Goal: Transaction & Acquisition: Purchase product/service

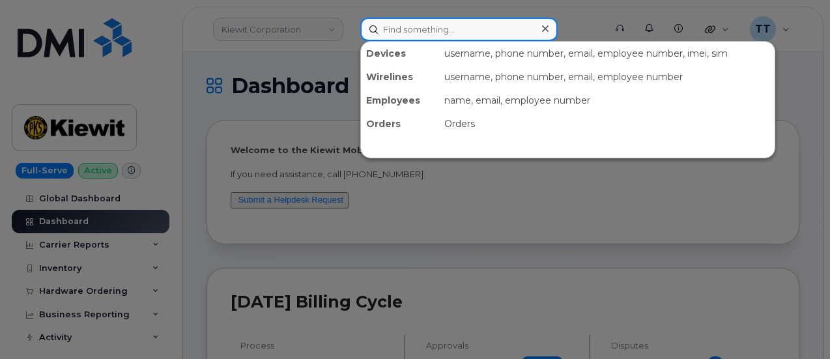
click at [439, 25] on input at bounding box center [458, 29] width 197 height 23
paste input "865-604-0693"
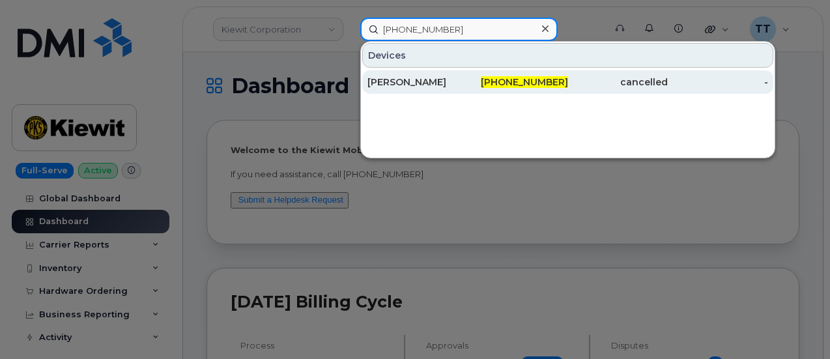
type input "865-604-0693"
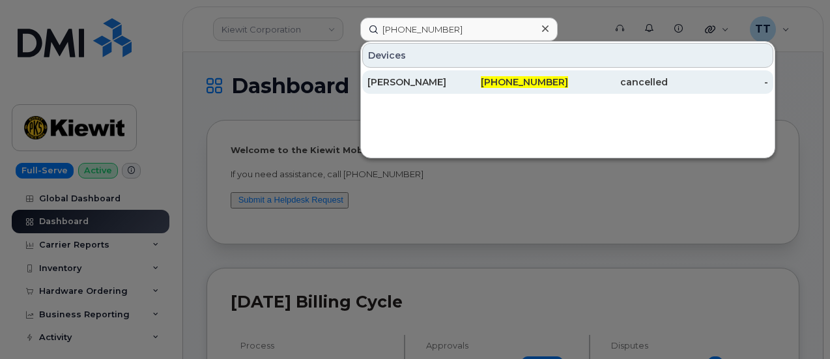
click at [472, 81] on div "865-604-0693" at bounding box center [518, 82] width 100 height 13
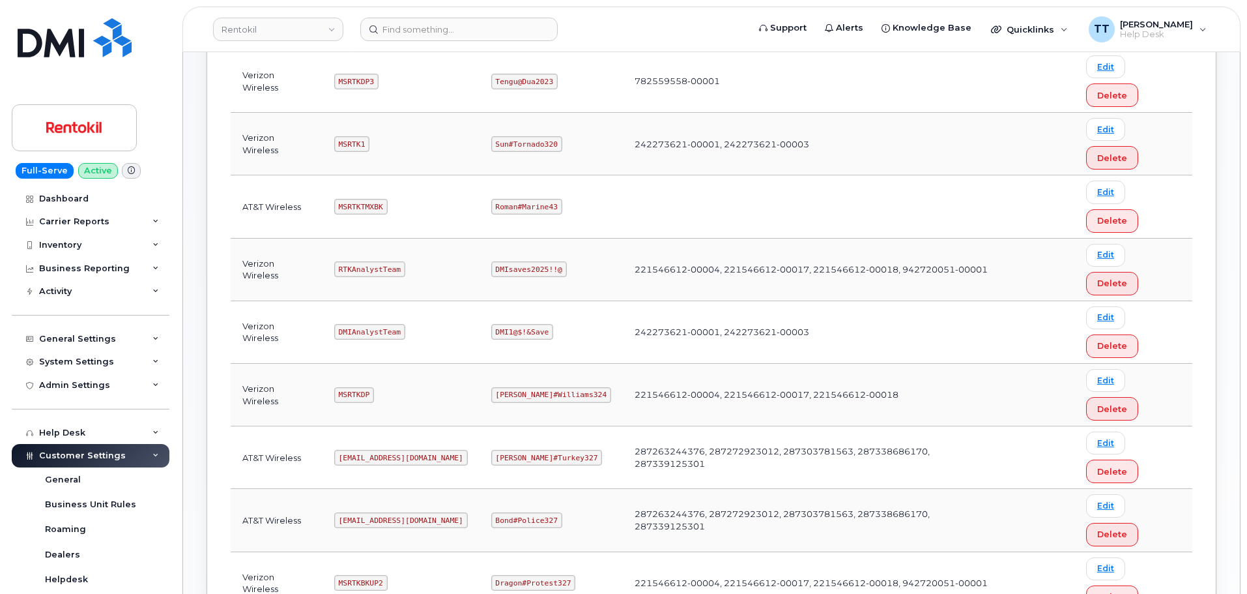
scroll to position [391, 0]
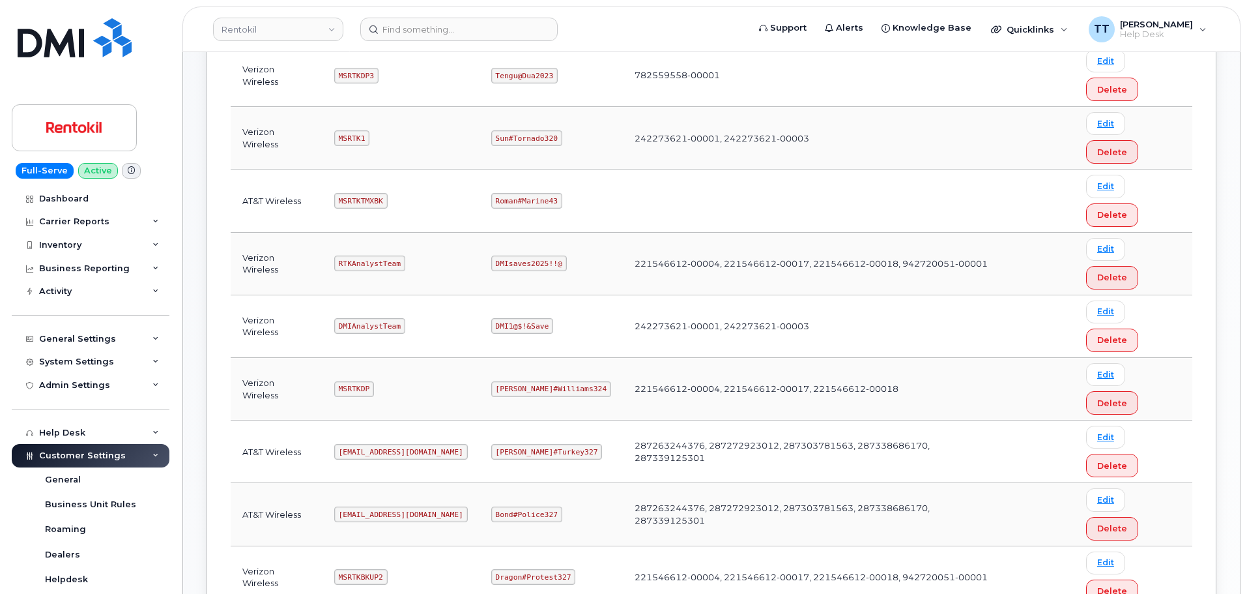
copy code "Pinkmailbox472##"
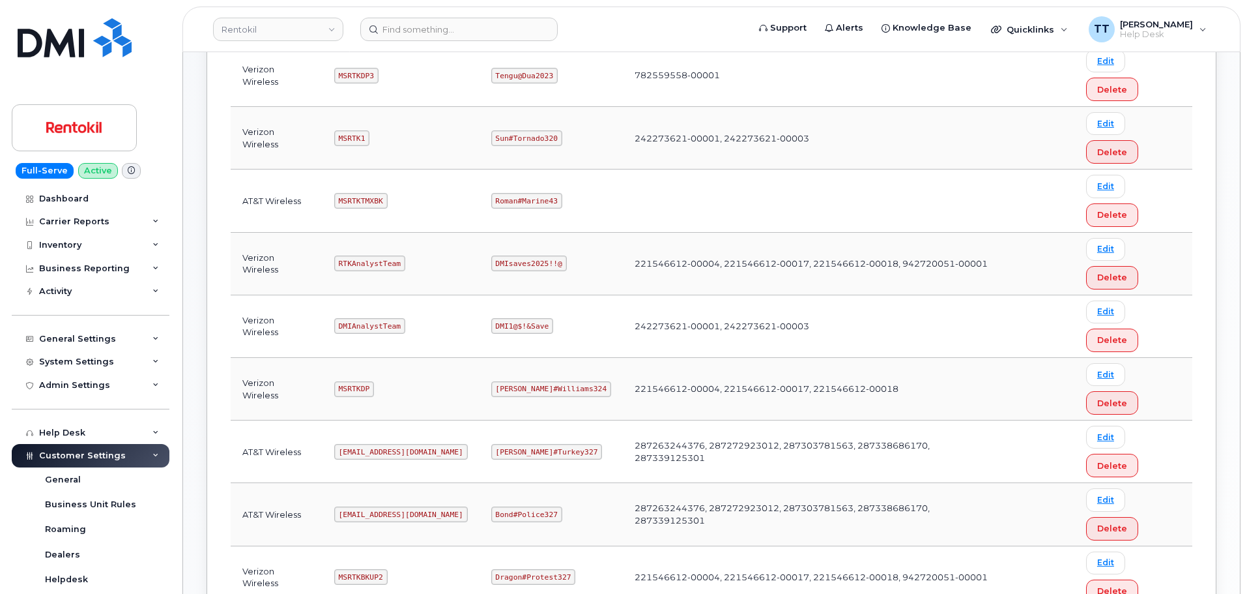
copy code "Butte#Tariffs43"
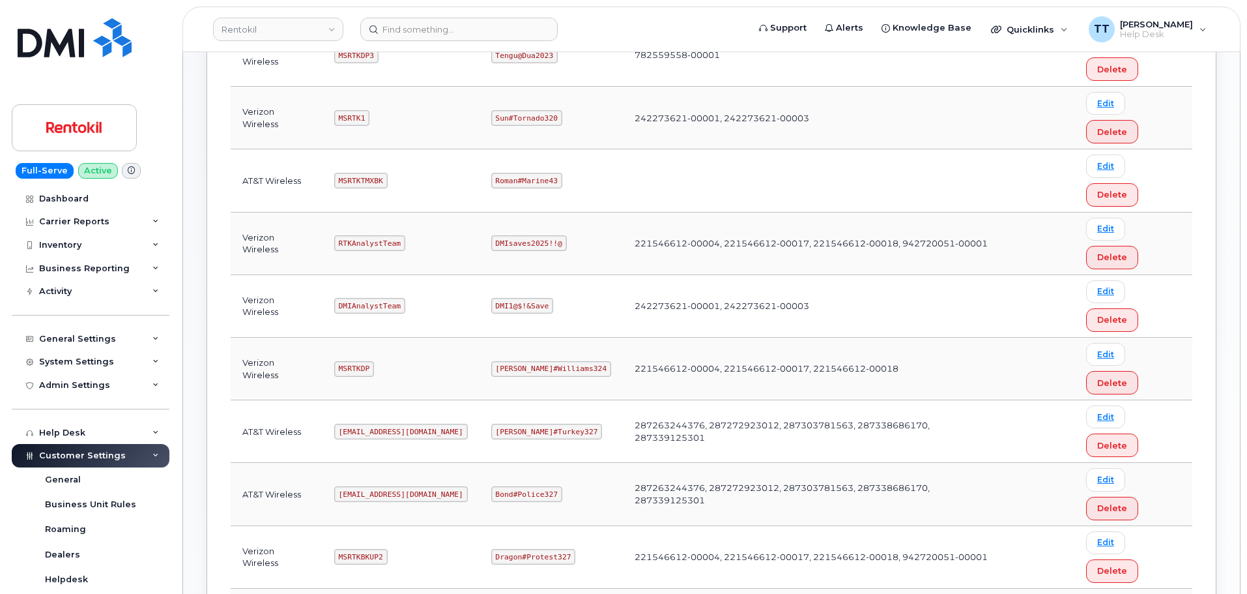
scroll to position [411, 0]
copy code "Pinkmailbox472##"
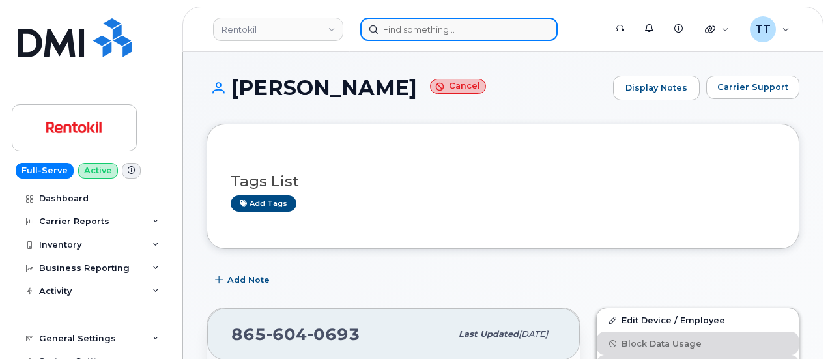
click at [450, 22] on input at bounding box center [458, 29] width 197 height 23
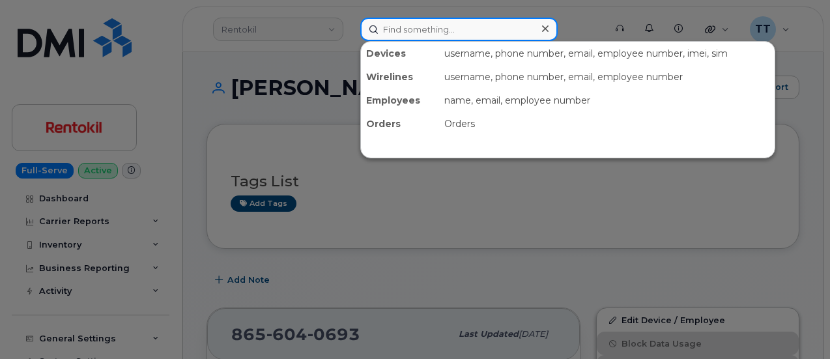
paste input "302992"
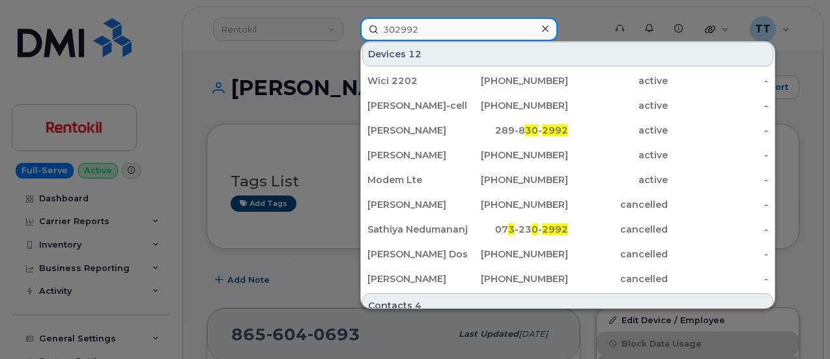
scroll to position [261, 0]
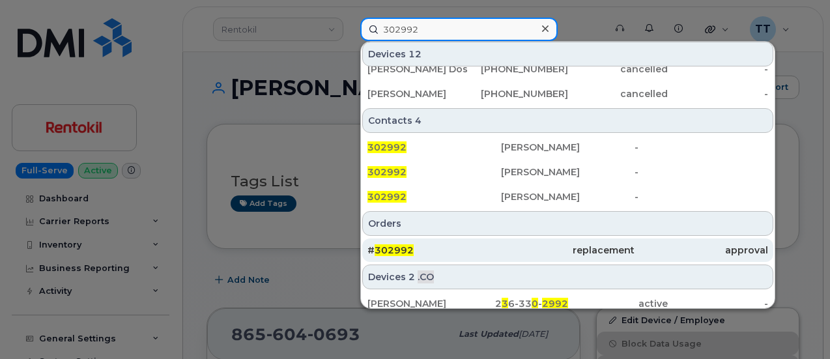
type input "302992"
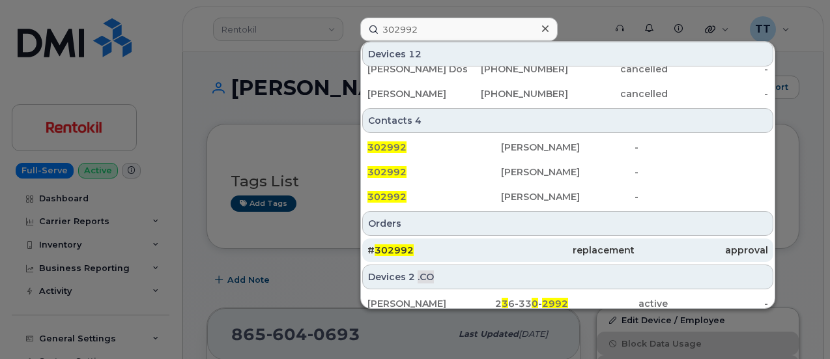
click at [458, 254] on div "# 302992" at bounding box center [435, 250] width 134 height 13
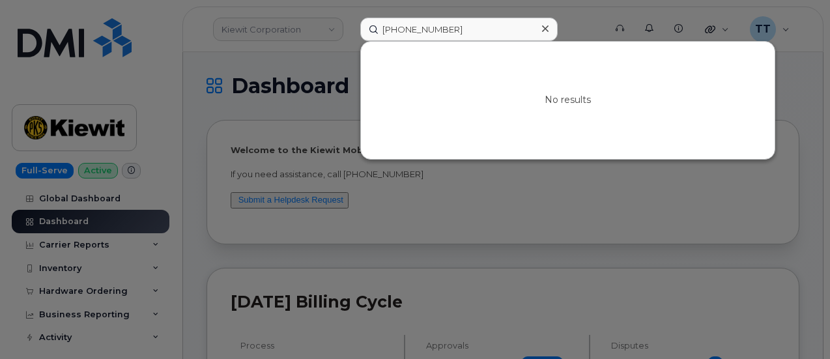
click at [544, 28] on icon at bounding box center [545, 28] width 7 height 10
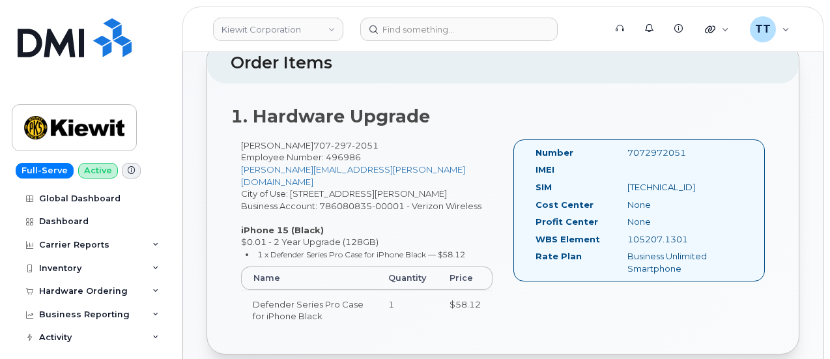
scroll to position [456, 0]
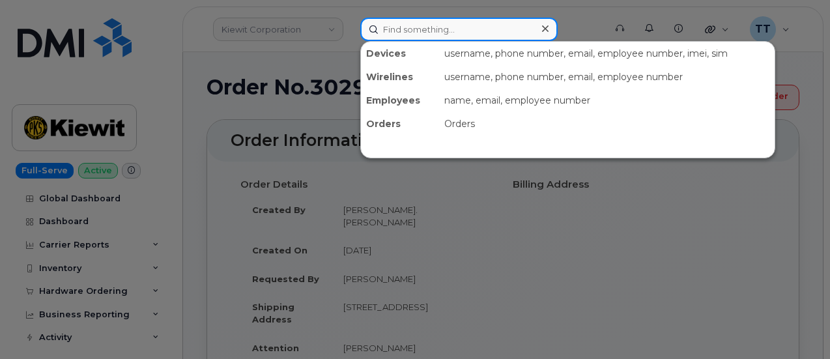
click at [433, 33] on input at bounding box center [458, 29] width 197 height 23
paste input "[PHONE_NUMBER]"
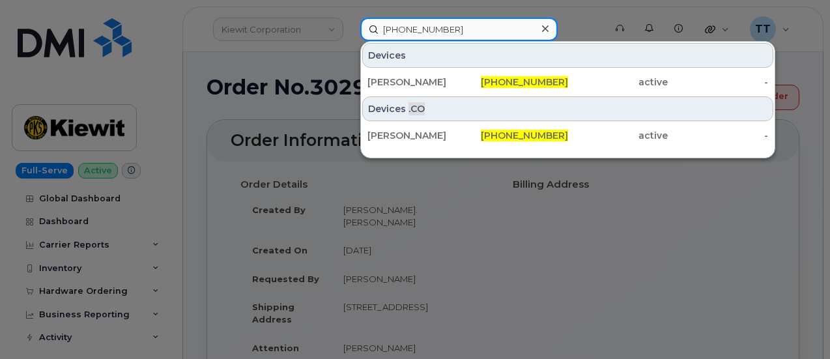
type input "[PHONE_NUMBER]"
click at [403, 28] on input "[PHONE_NUMBER]" at bounding box center [458, 29] width 197 height 23
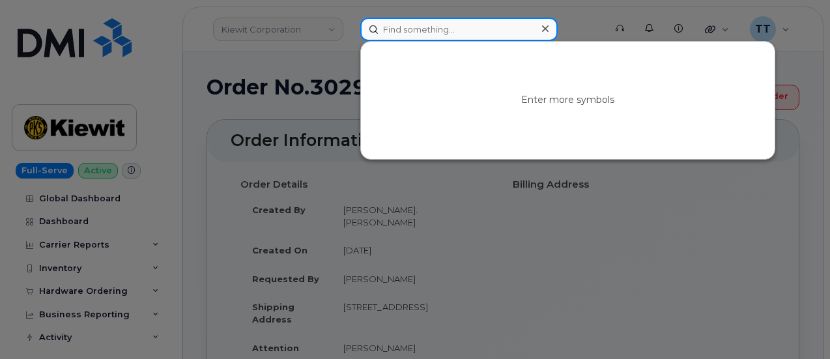
paste input "6155429868"
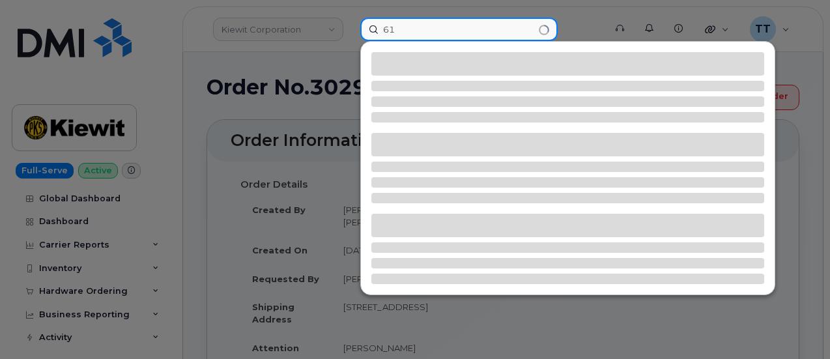
type input "6"
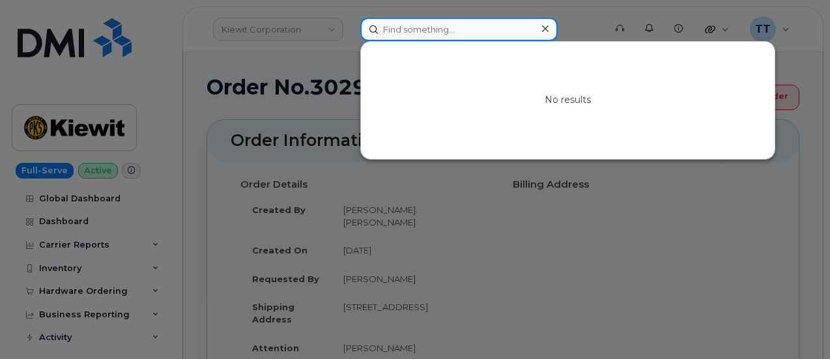
click at [415, 33] on input at bounding box center [458, 29] width 197 height 23
paste input "661-619-9952"
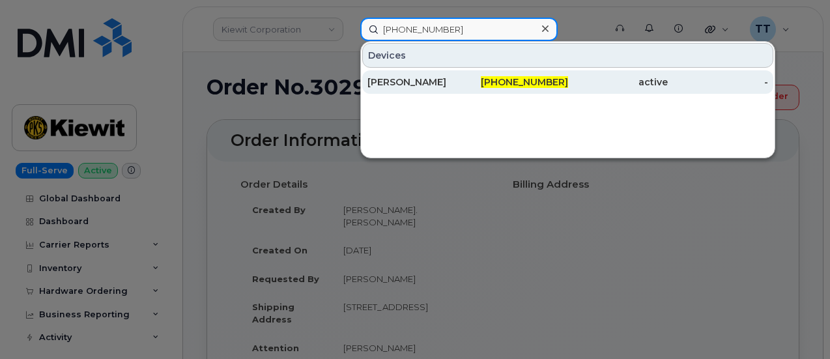
type input "661-619-9952"
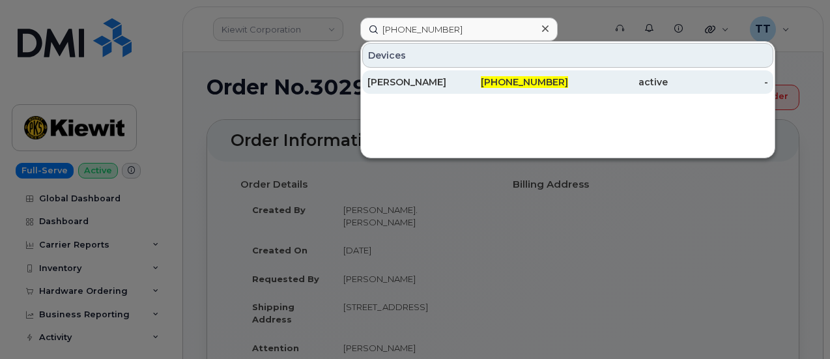
click at [450, 80] on div "Gary Gillespie" at bounding box center [418, 82] width 100 height 13
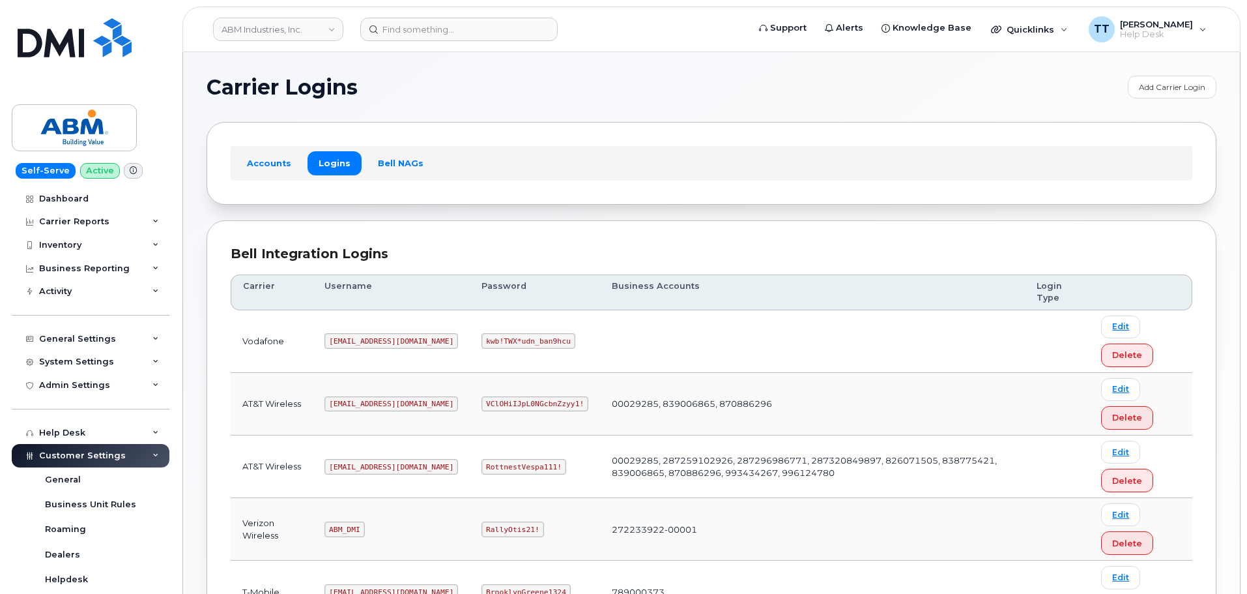
scroll to position [130, 0]
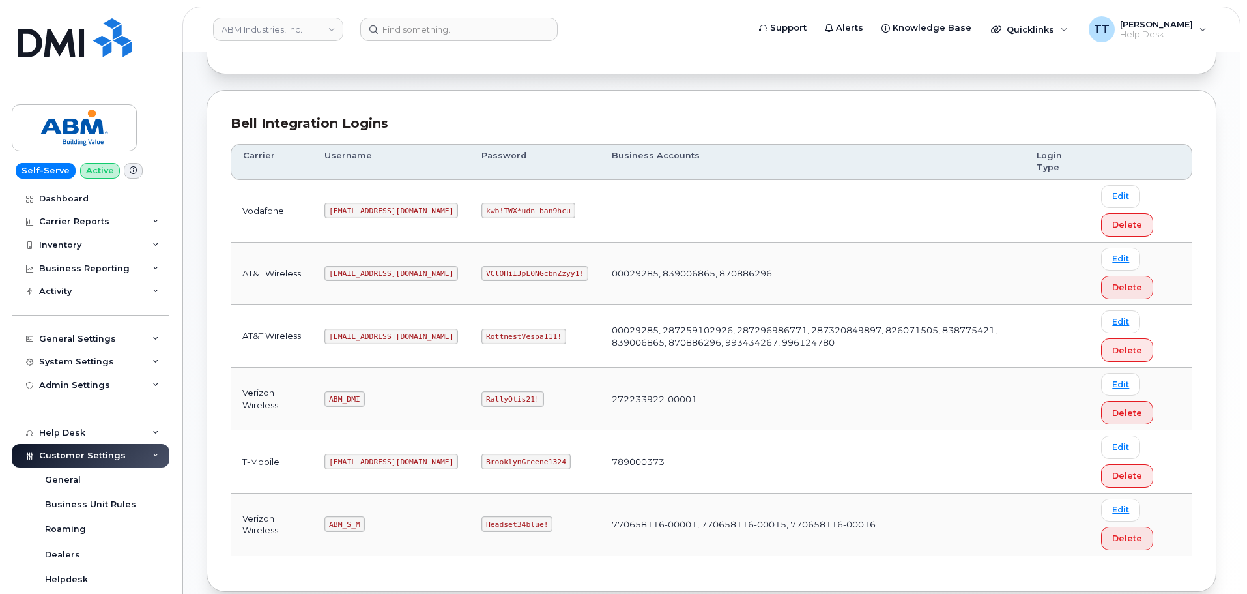
click at [349, 335] on code "[EMAIL_ADDRESS][DOMAIN_NAME]" at bounding box center [392, 336] width 134 height 16
click at [349, 335] on code "abm@dminc.com" at bounding box center [392, 336] width 134 height 16
copy code "abm@dminc.com"
click at [482, 335] on code "RottnestVespa111!" at bounding box center [524, 336] width 85 height 16
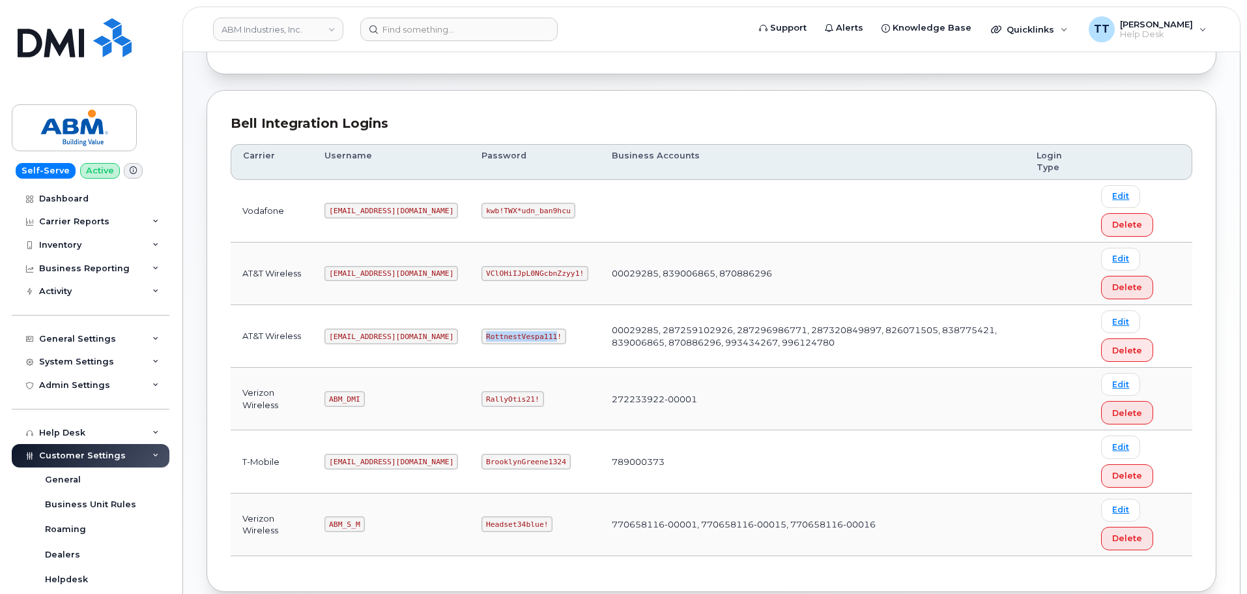
click at [482, 335] on code "RottnestVespa111!" at bounding box center [524, 336] width 85 height 16
copy code "RottnestVespa111!"
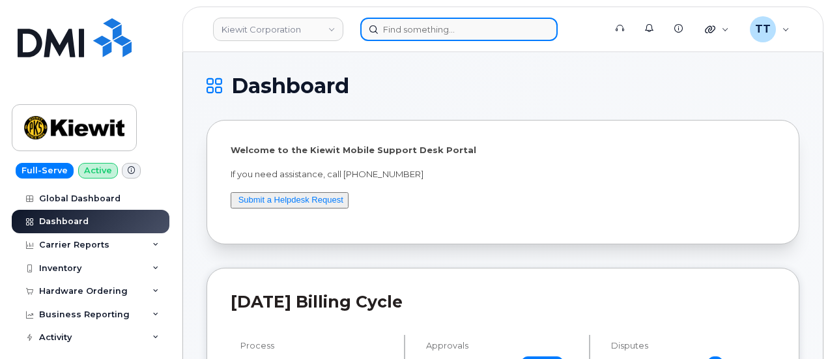
click at [415, 28] on input at bounding box center [458, 29] width 197 height 23
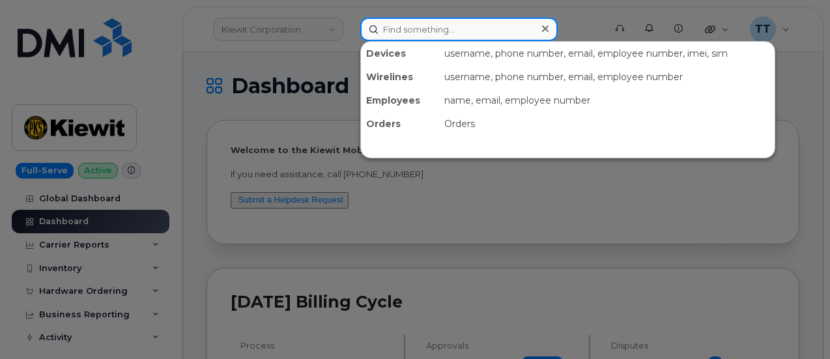
paste input "323-552-0084"
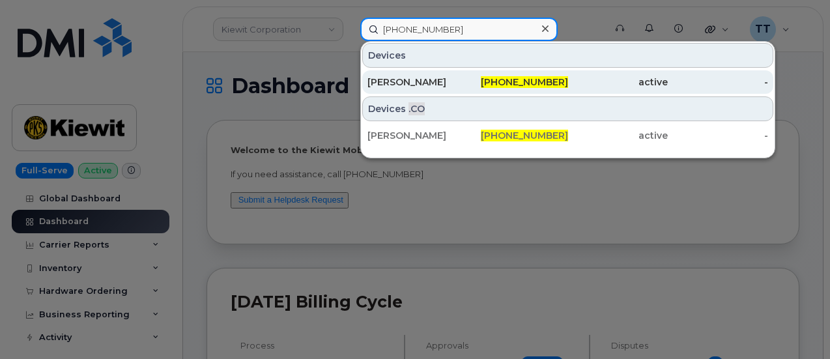
type input "323-552-0084"
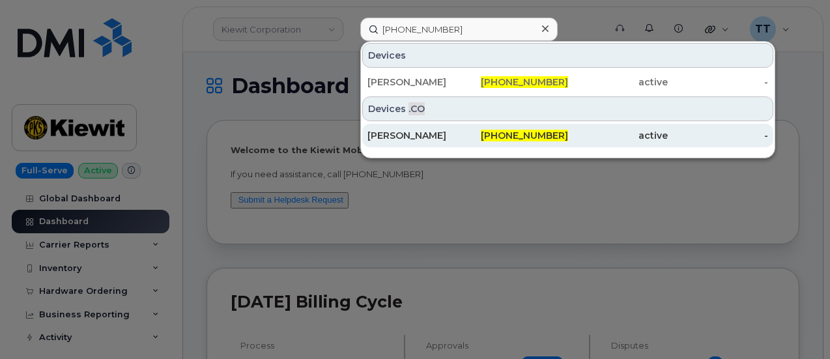
drag, startPoint x: 431, startPoint y: 83, endPoint x: 469, endPoint y: 130, distance: 60.3
click at [431, 83] on div "IAN LYISCOTT" at bounding box center [418, 82] width 100 height 13
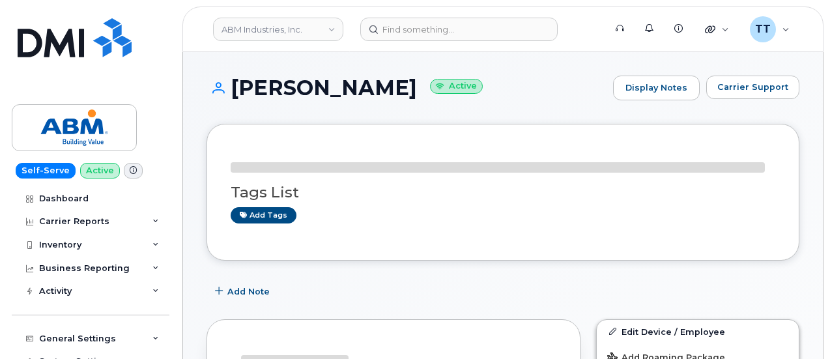
click at [143, 24] on div "Self-Serve Active Dashboard Carrier Reports Monthly Billing Data Daily Data Poo…" at bounding box center [88, 179] width 177 height 359
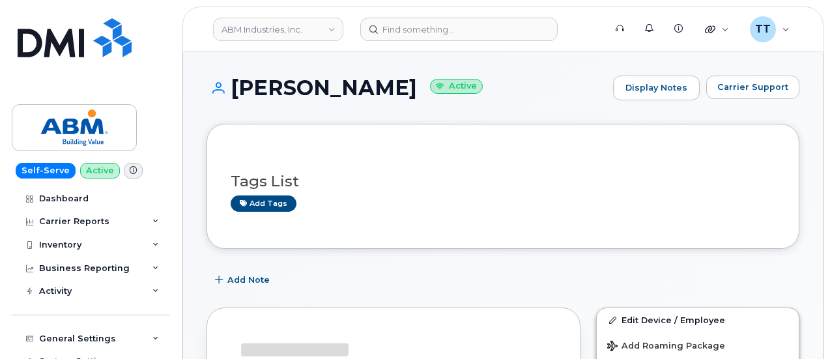
click at [282, 88] on h1 "[PERSON_NAME] Active" at bounding box center [407, 87] width 400 height 23
click at [282, 88] on h1 "IAN LYISCOTT Active" at bounding box center [407, 87] width 400 height 23
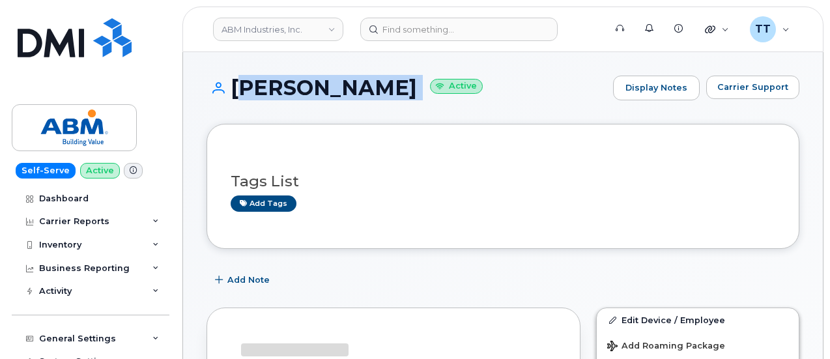
click at [282, 88] on h1 "IAN LYISCOTT Active" at bounding box center [407, 87] width 400 height 23
copy h1 "IAN LYISCOTT"
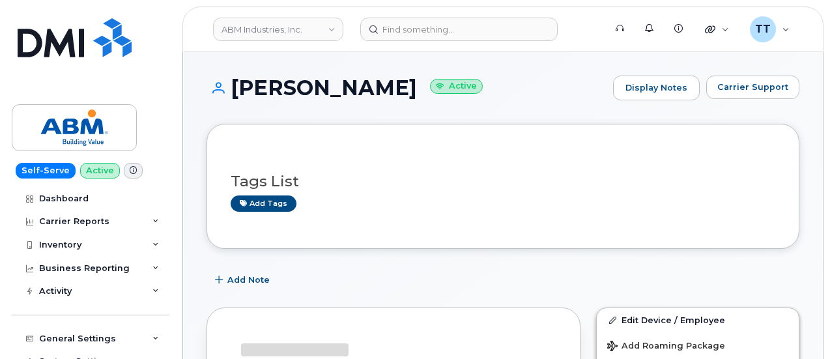
click at [502, 107] on div "IAN LYISCOTT Active Display Notes Carrier Support" at bounding box center [503, 100] width 593 height 48
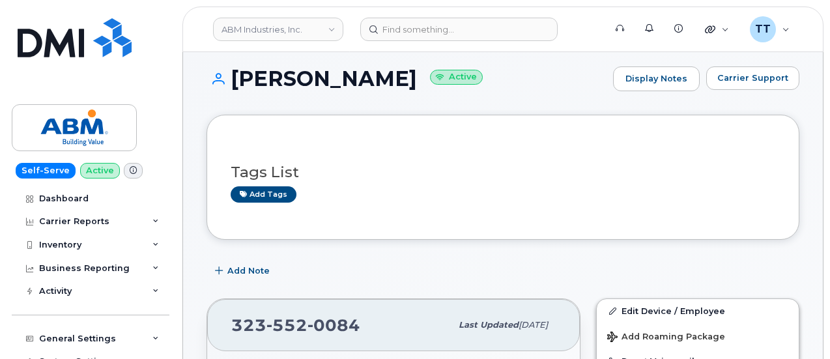
scroll to position [65, 0]
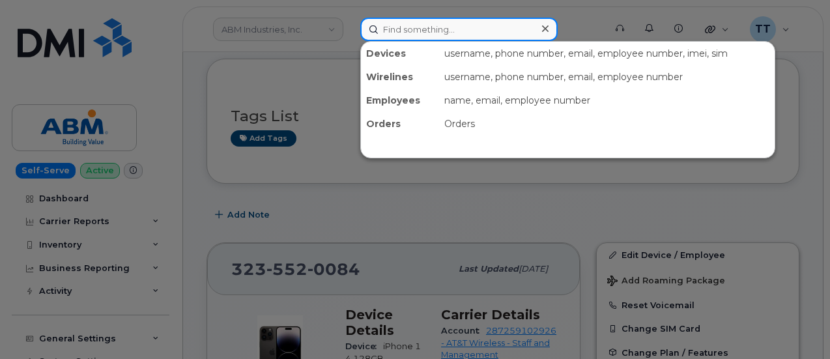
click at [401, 29] on input at bounding box center [458, 29] width 197 height 23
paste input "661-619-9952"
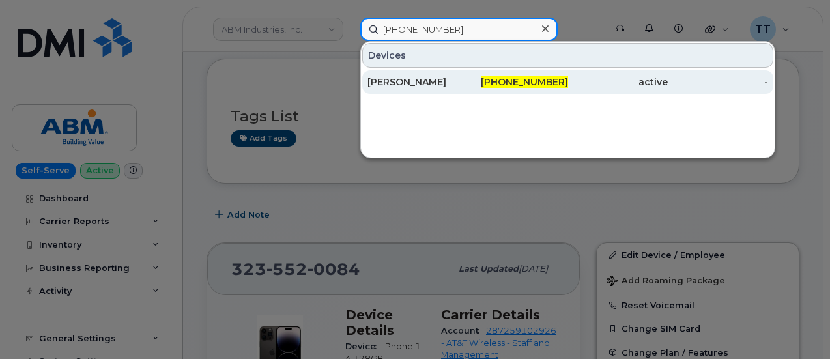
type input "661-619-9952"
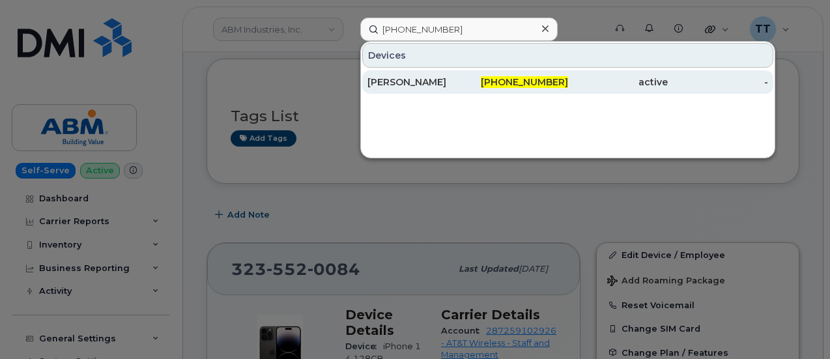
click at [417, 81] on div "[PERSON_NAME]" at bounding box center [418, 82] width 100 height 13
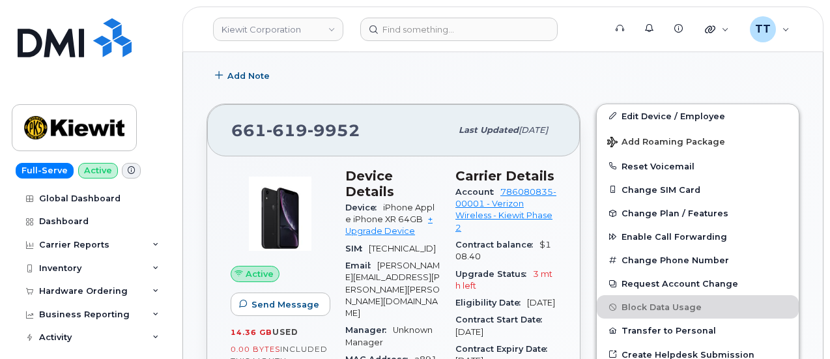
scroll to position [444, 0]
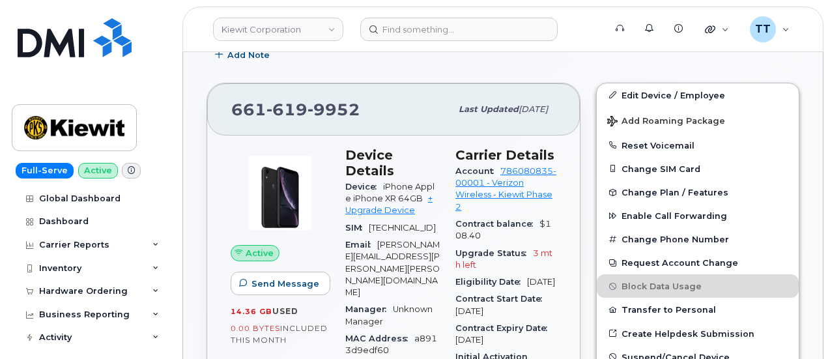
click at [286, 108] on span "619" at bounding box center [287, 110] width 41 height 20
copy span "661 619 9952"
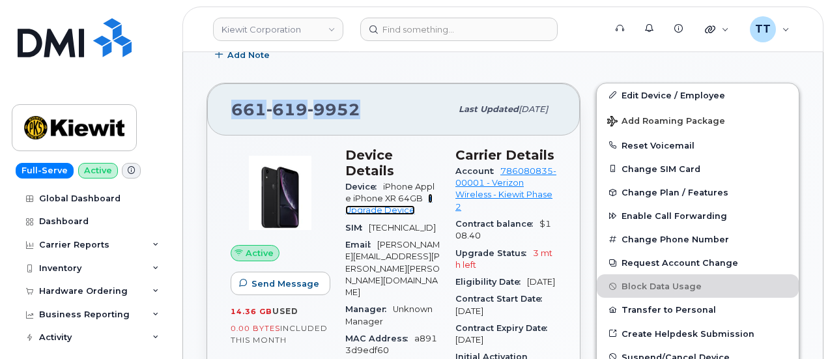
click at [430, 194] on link "+ Upgrade Device" at bounding box center [388, 205] width 87 height 22
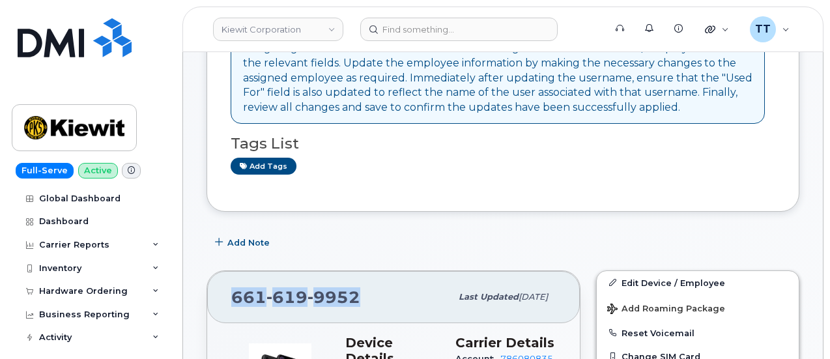
scroll to position [326, 0]
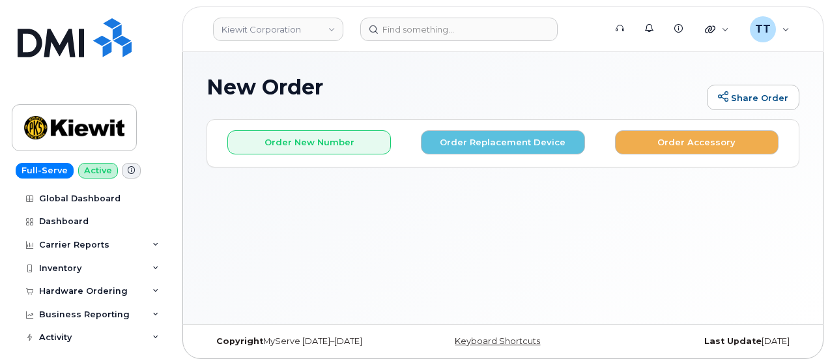
drag, startPoint x: 762, startPoint y: 222, endPoint x: 550, endPoint y: 178, distance: 216.4
click at [755, 220] on div "New Order Share Order × Share This Order If you want to allow others to create …" at bounding box center [503, 188] width 640 height 272
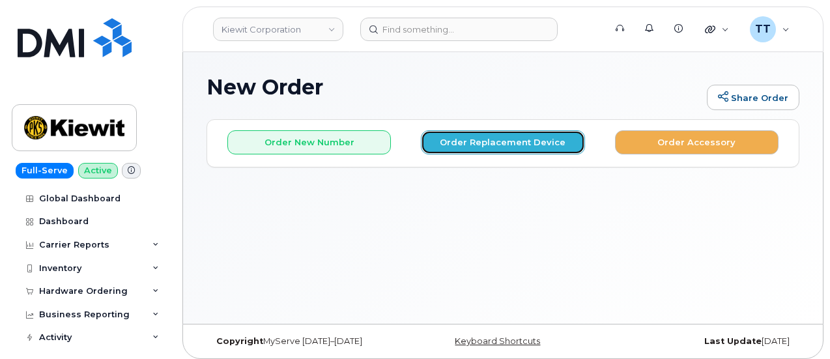
click at [437, 139] on button "Order Replacement Device" at bounding box center [503, 142] width 164 height 24
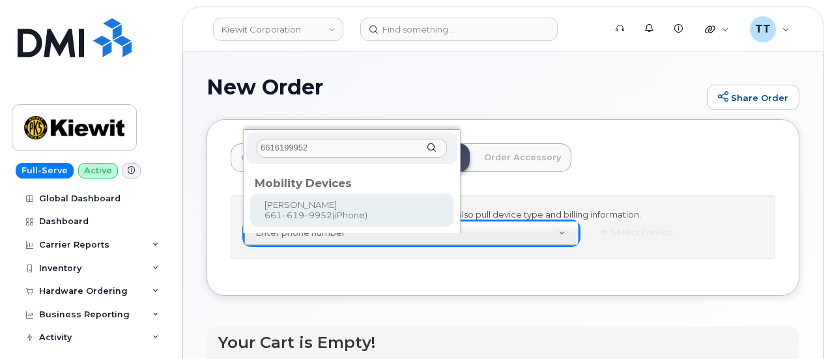
type input "6616199952"
type input "1170913"
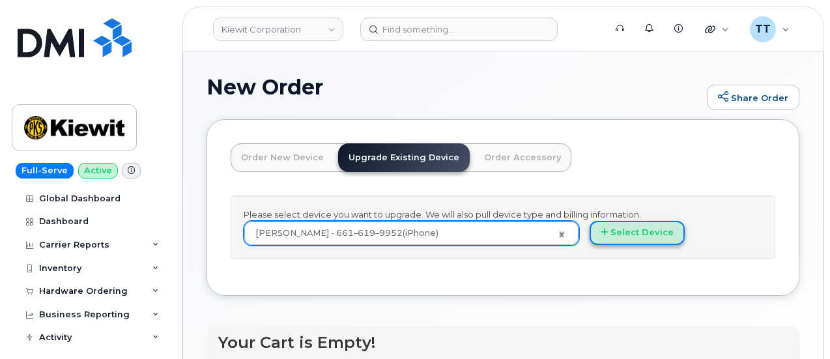
click at [590, 245] on button "Select Device" at bounding box center [637, 233] width 95 height 24
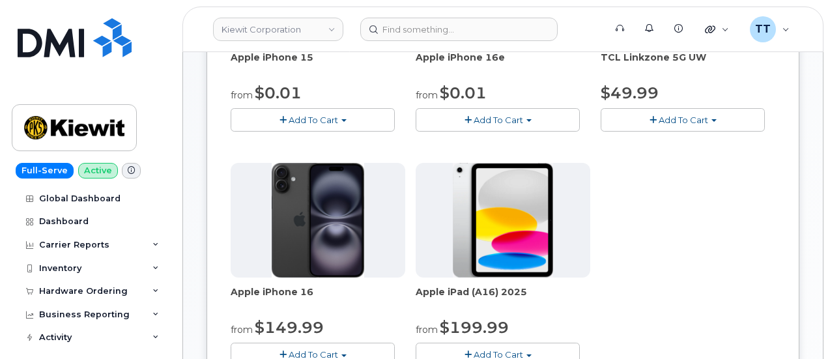
scroll to position [326, 0]
click at [474, 115] on span "Add To Cart" at bounding box center [499, 120] width 50 height 10
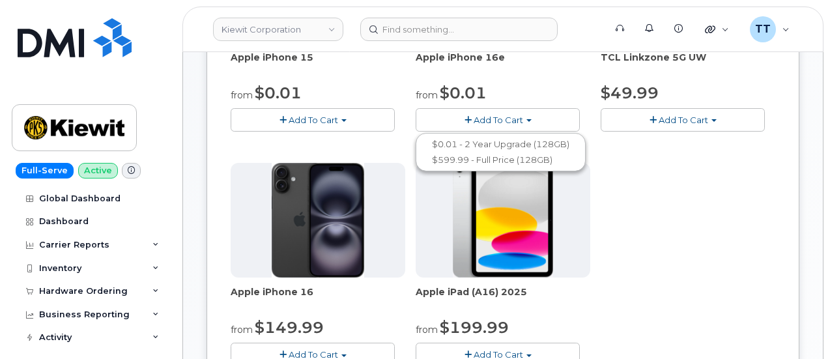
click at [289, 119] on span "Add To Cart" at bounding box center [314, 120] width 50 height 10
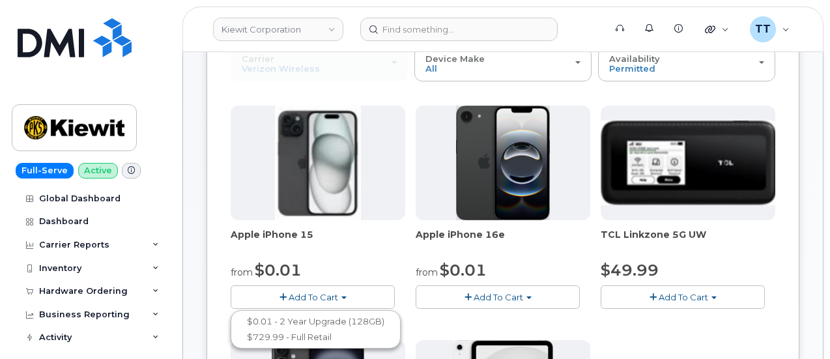
scroll to position [196, 0]
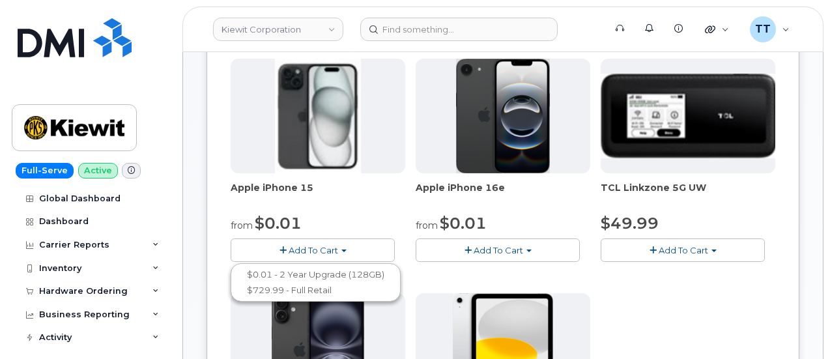
click at [528, 337] on div "Apple iPhone 15 from $0.01 Add To Cart $0.01 - 2 Year Upgrade (128GB) $729.99 -…" at bounding box center [503, 288] width 545 height 459
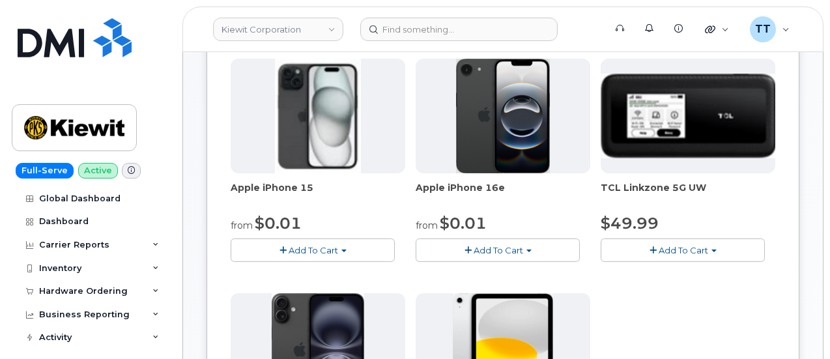
click at [474, 247] on span "Add To Cart" at bounding box center [499, 250] width 50 height 10
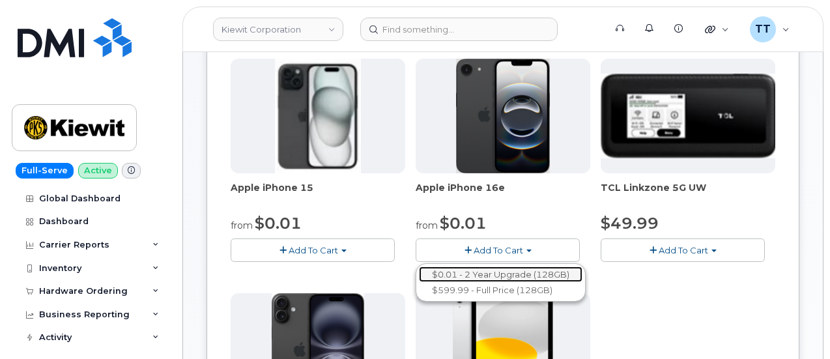
click at [419, 270] on link "$0.01 - 2 Year Upgrade (128GB)" at bounding box center [501, 275] width 164 height 16
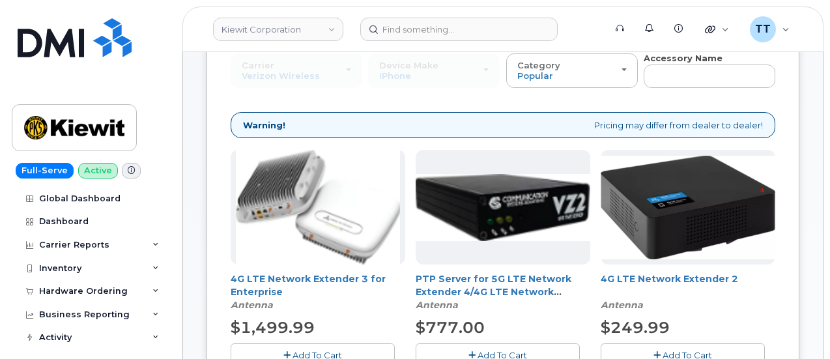
scroll to position [65, 0]
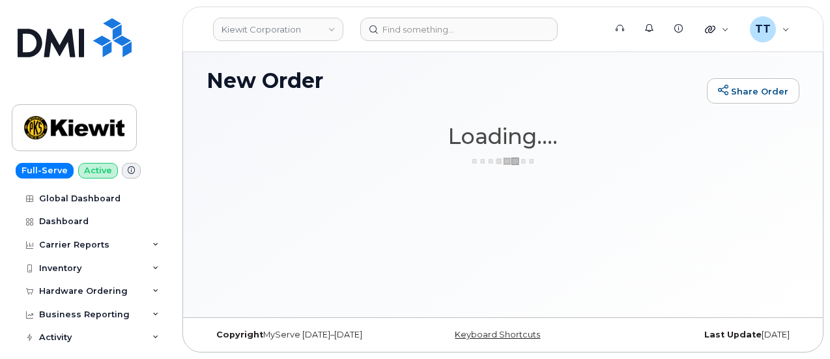
scroll to position [6, 0]
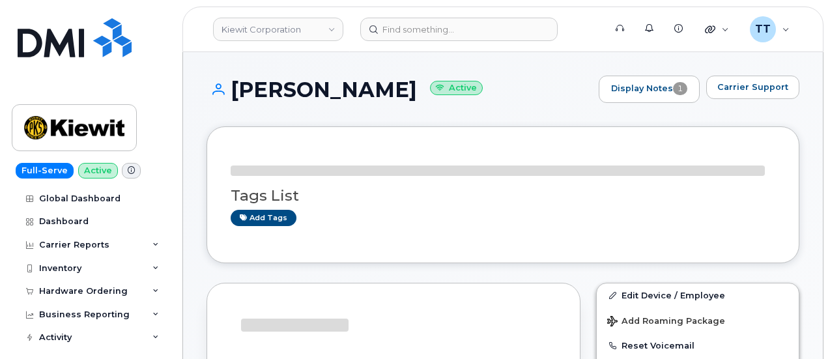
click at [289, 95] on h1 "[PERSON_NAME] Active" at bounding box center [400, 89] width 386 height 23
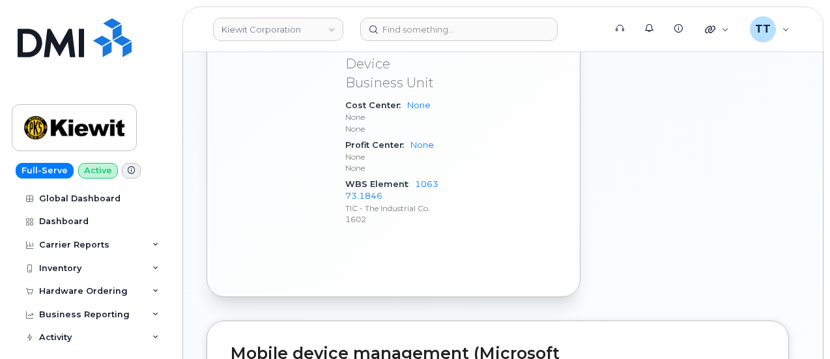
scroll to position [1108, 0]
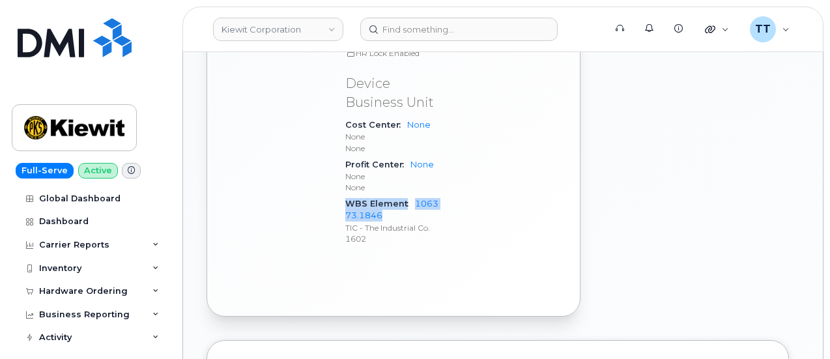
drag, startPoint x: 345, startPoint y: 151, endPoint x: 398, endPoint y: 164, distance: 53.7
click at [398, 196] on div "WBS Element 106373.1846 TIC - The Industrial Co. 1602" at bounding box center [392, 221] width 95 height 51
copy div "WBS Element 106373.1846"
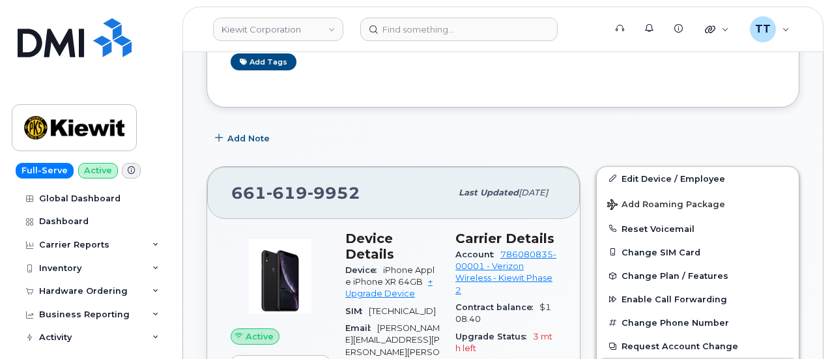
scroll to position [0, 0]
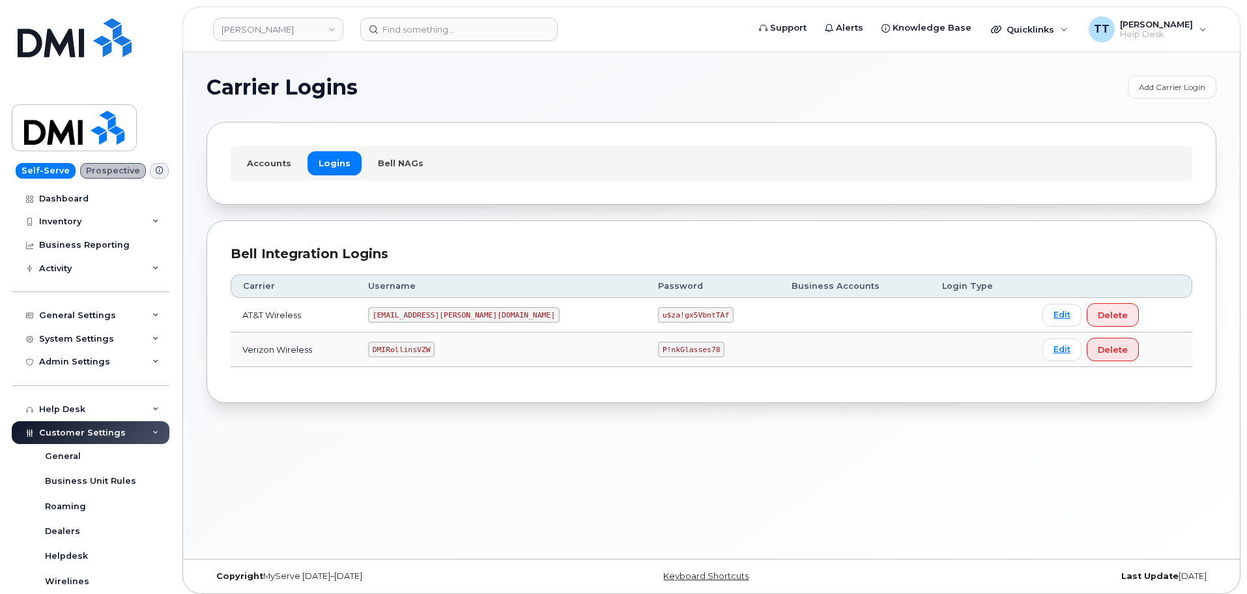
click at [658, 313] on code "u$za!gx5VbntTAf" at bounding box center [696, 315] width 76 height 16
click at [585, 419] on div "Carrier Logins Add Carrier Login Accounts Logins Bell NAGs Bell Integration Log…" at bounding box center [711, 305] width 1057 height 506
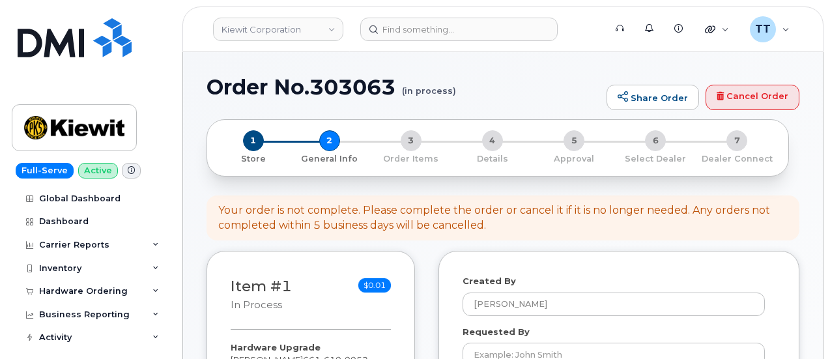
click at [312, 93] on h1 "Order No.303063 (in process)" at bounding box center [404, 87] width 394 height 23
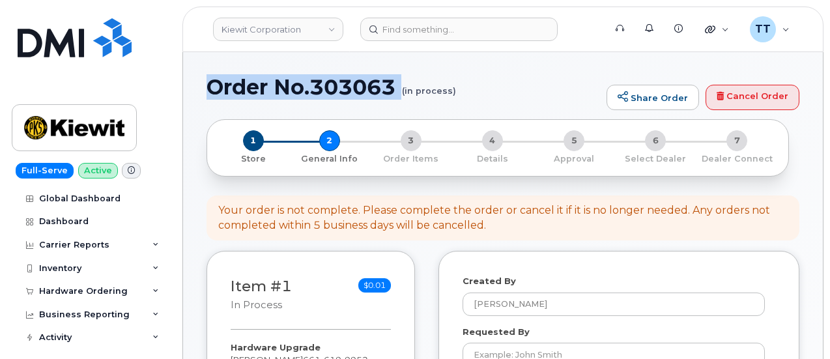
click at [312, 93] on h1 "Order No.303063 (in process)" at bounding box center [404, 87] width 394 height 23
copy h1 "Order No.303063"
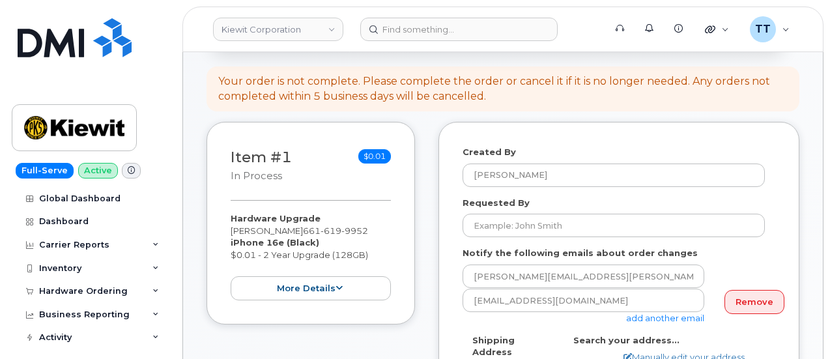
scroll to position [130, 0]
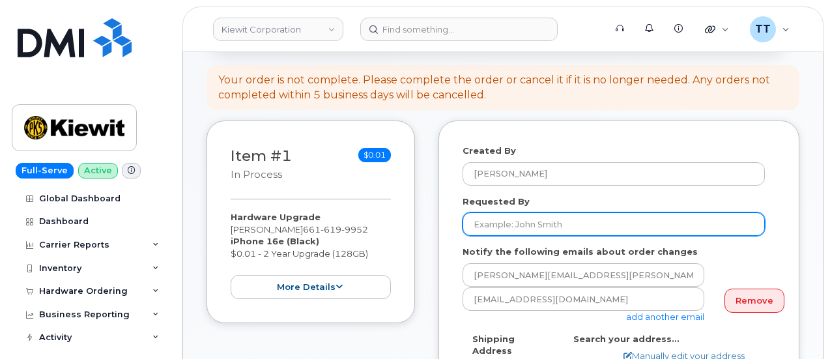
click at [578, 229] on input "Requested By" at bounding box center [614, 223] width 302 height 23
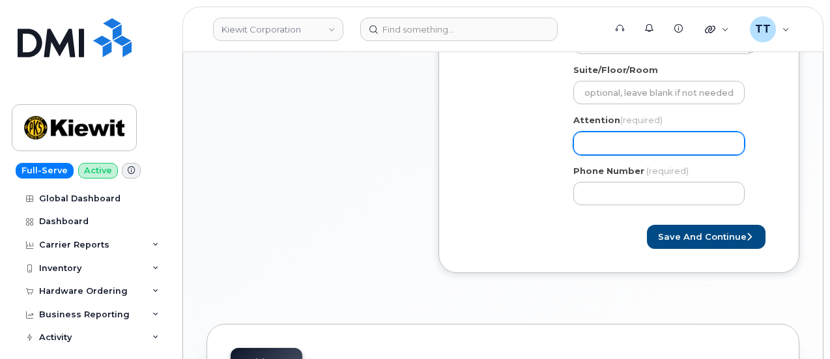
scroll to position [587, 0]
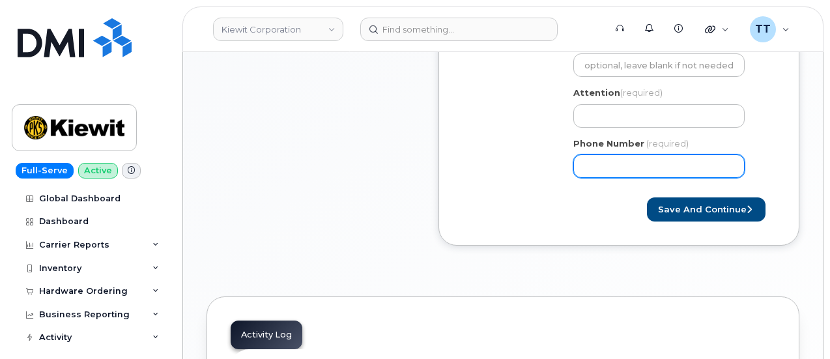
click at [607, 165] on input "Phone Number" at bounding box center [659, 165] width 171 height 23
paste input "6616199952"
click at [626, 167] on input "Phone Number" at bounding box center [659, 165] width 171 height 23
select select
type input "6616199952"
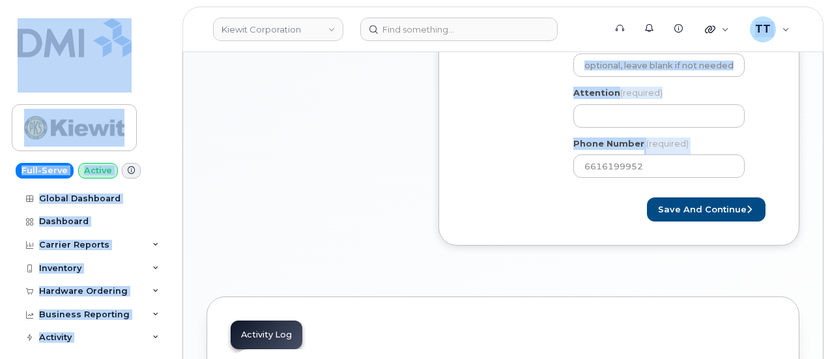
click at [821, 167] on div "Kiewit Corporation Support Alerts Knowledge Base Quicklinks Suspend / Cancel De…" at bounding box center [502, 45] width 641 height 1159
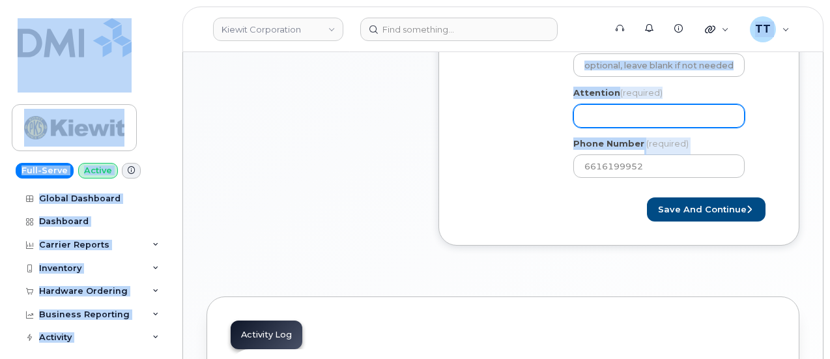
click at [618, 121] on input "Attention (required)" at bounding box center [659, 115] width 171 height 23
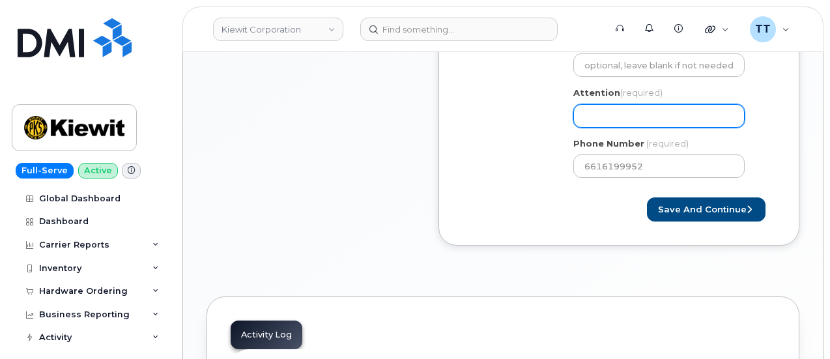
drag, startPoint x: 618, startPoint y: 121, endPoint x: 630, endPoint y: 117, distance: 13.0
click at [599, 113] on input "Attention (required)" at bounding box center [659, 115] width 171 height 23
paste input "CS0811858"
select select
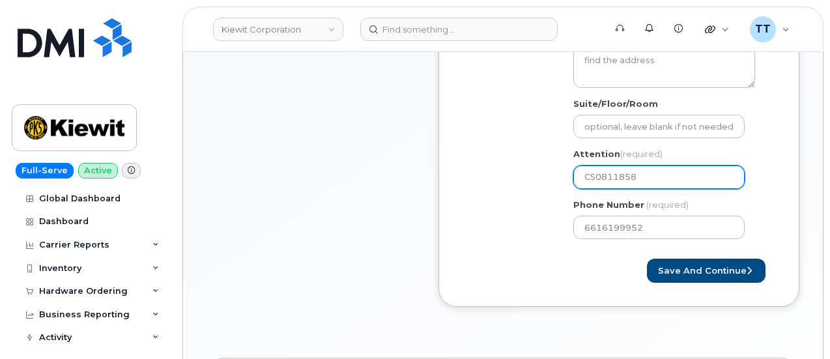
scroll to position [456, 0]
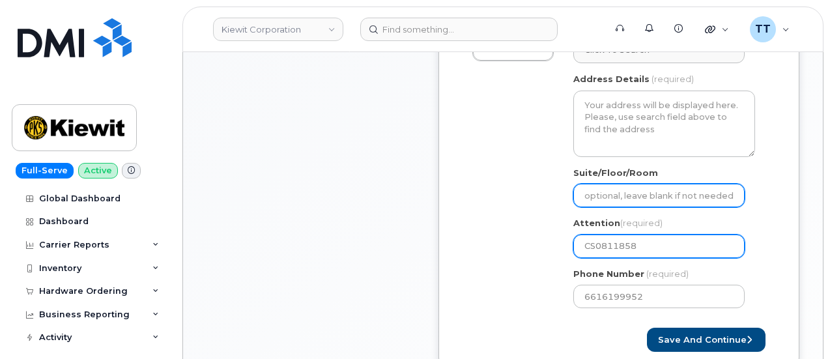
type input "CS0811858"
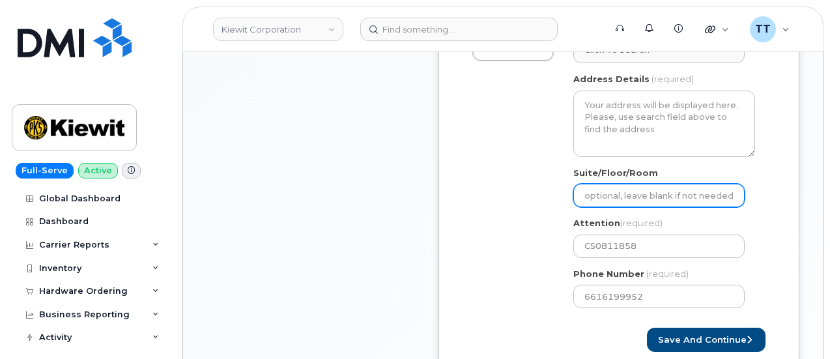
click at [603, 192] on input "Suite/Floor/Room" at bounding box center [659, 195] width 171 height 23
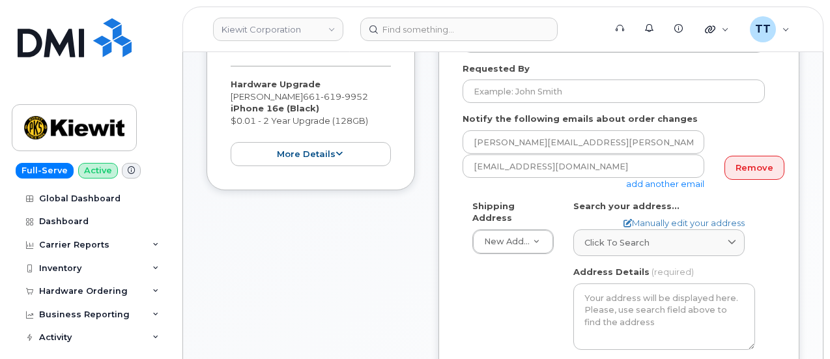
scroll to position [261, 0]
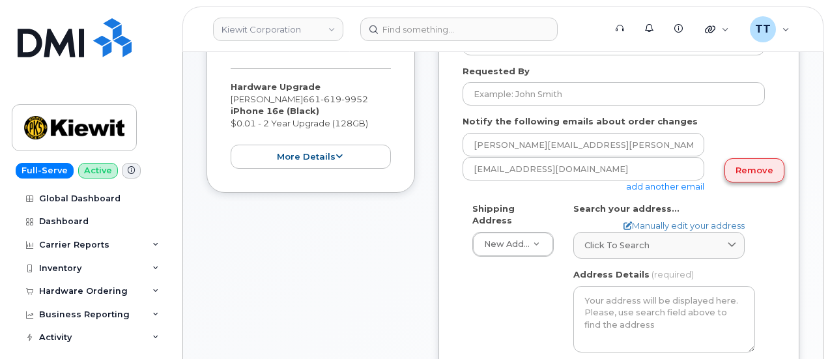
click at [738, 170] on link "Remove" at bounding box center [755, 170] width 60 height 24
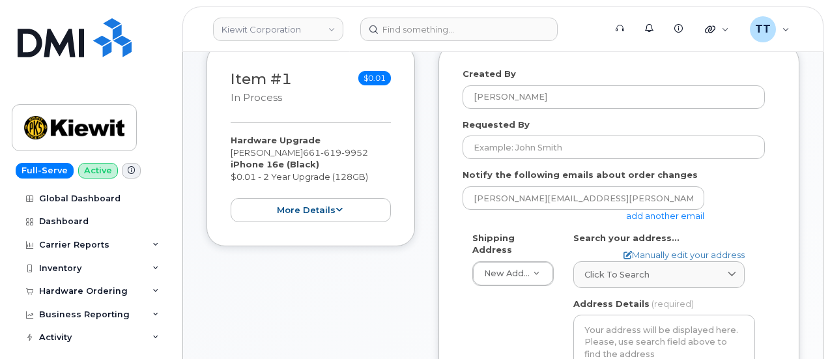
scroll to position [130, 0]
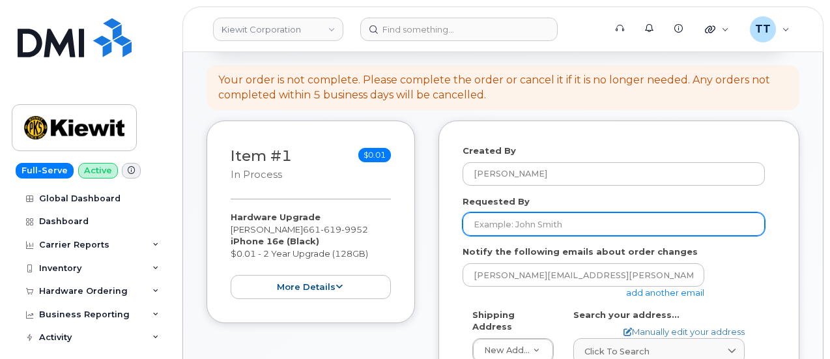
click at [520, 226] on input "Requested By" at bounding box center [614, 223] width 302 height 23
paste input "[PERSON_NAME]"
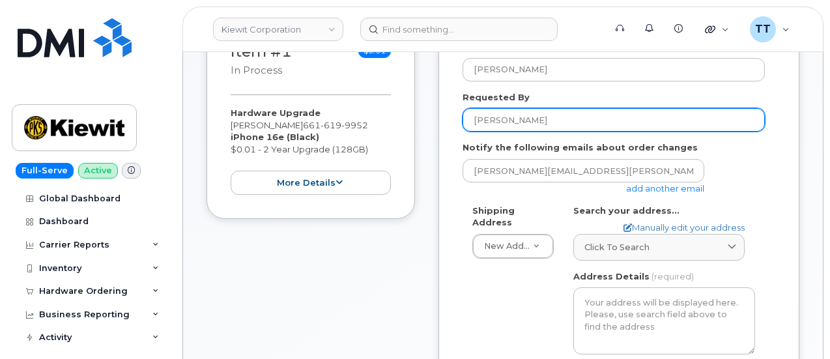
scroll to position [261, 0]
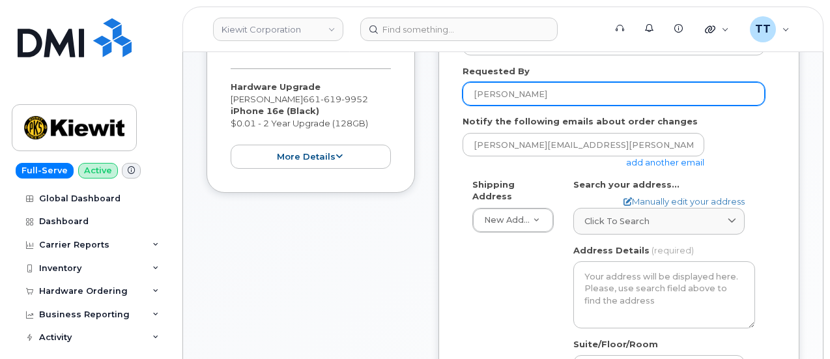
type input "[PERSON_NAME]"
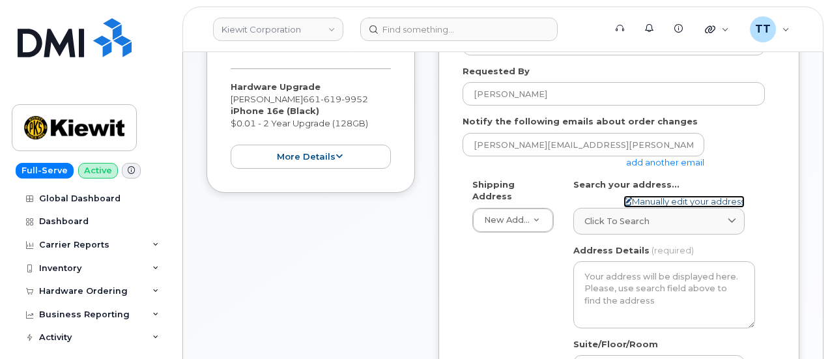
drag, startPoint x: 666, startPoint y: 199, endPoint x: 659, endPoint y: 206, distance: 10.1
click at [666, 199] on link "Manually edit your address" at bounding box center [684, 202] width 121 height 12
select select
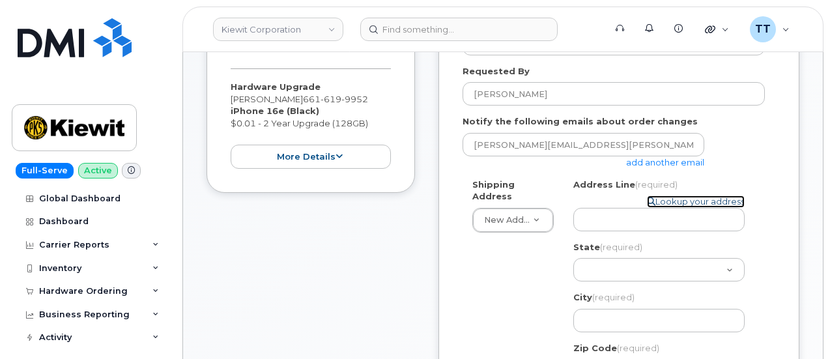
click at [671, 201] on link "Lookup your address" at bounding box center [696, 202] width 98 height 12
select select
type input "CS0811858"
type input "6616199952"
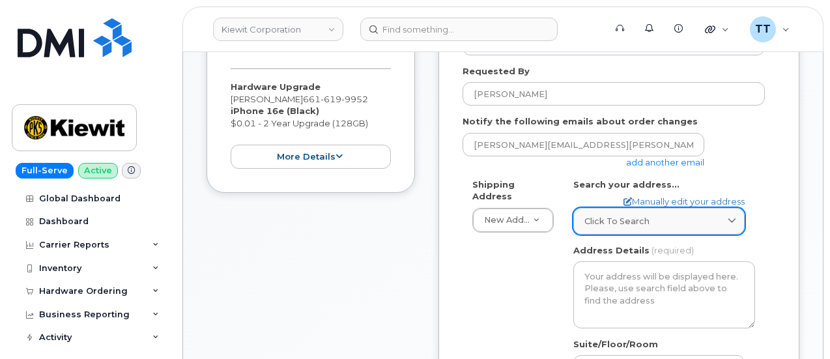
click at [652, 218] on div "Click to search" at bounding box center [659, 221] width 149 height 12
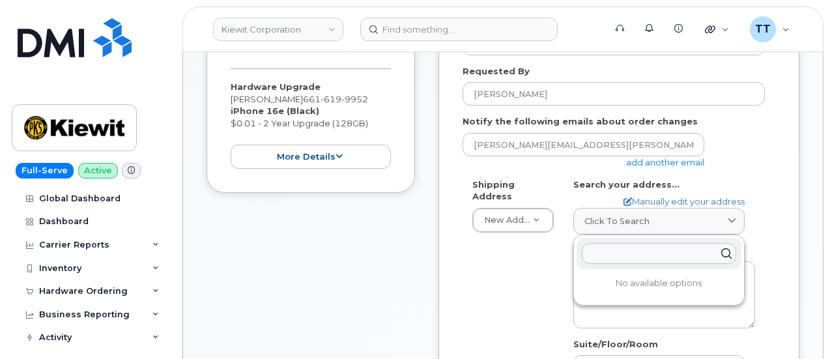
paste input "833 E N 10th St Abilene, TX 79601"
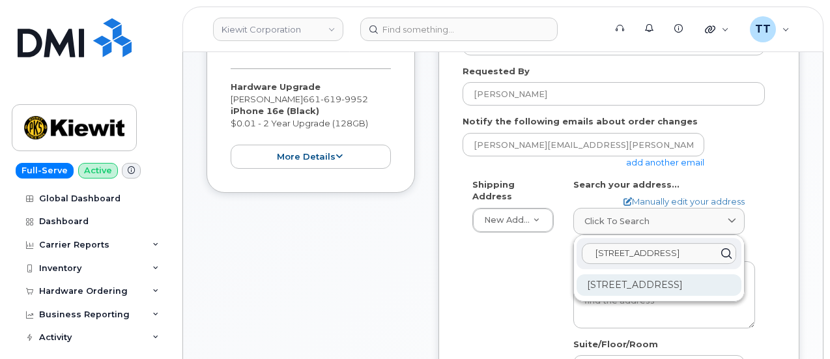
type input "833 E N 10th St Abilene, TX 79601"
click at [645, 282] on div "833 E North 10th St Abilene TX 79601-4628" at bounding box center [659, 285] width 165 height 22
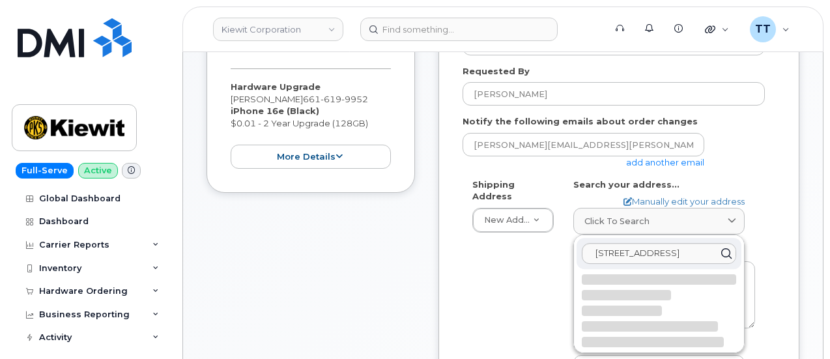
select select
type textarea "833 E North 10th St ABILENE TX 79601-4628 UNITED STATES"
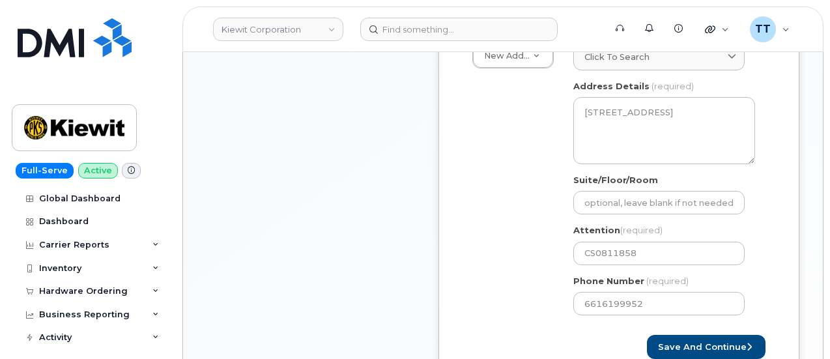
scroll to position [587, 0]
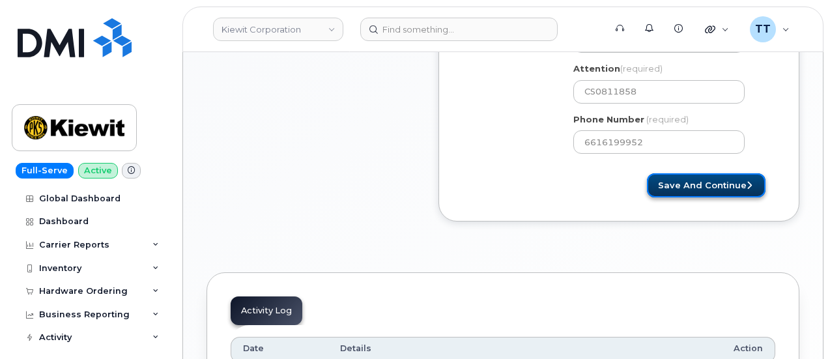
click at [682, 181] on button "Save and Continue" at bounding box center [706, 185] width 119 height 24
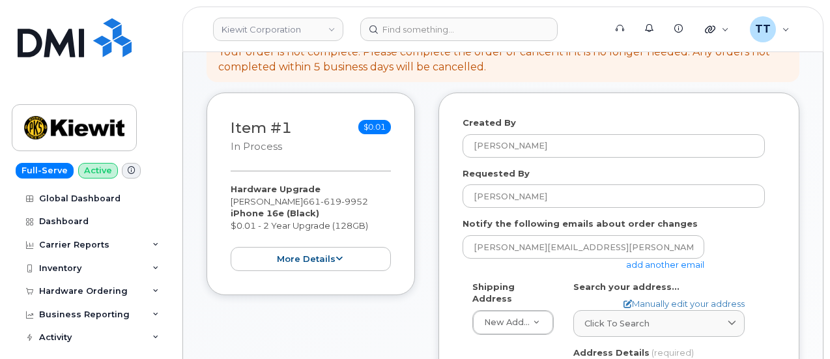
scroll to position [0, 0]
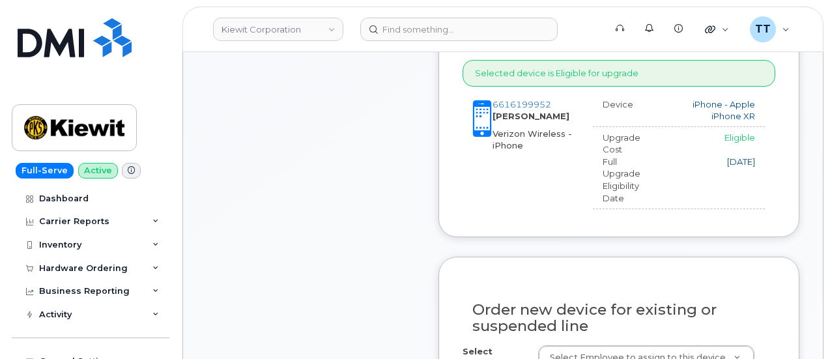
scroll to position [717, 0]
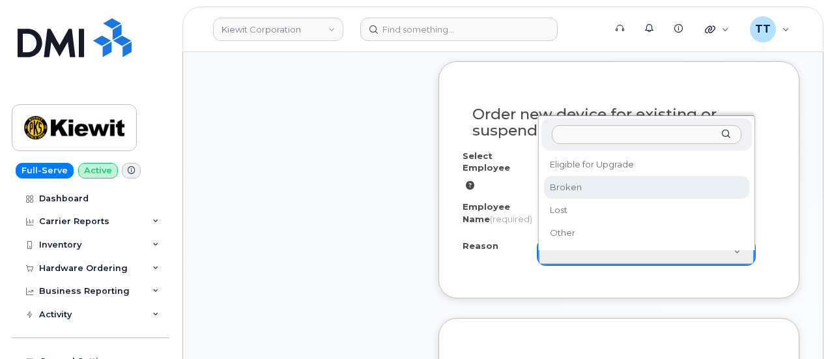
select select "broken"
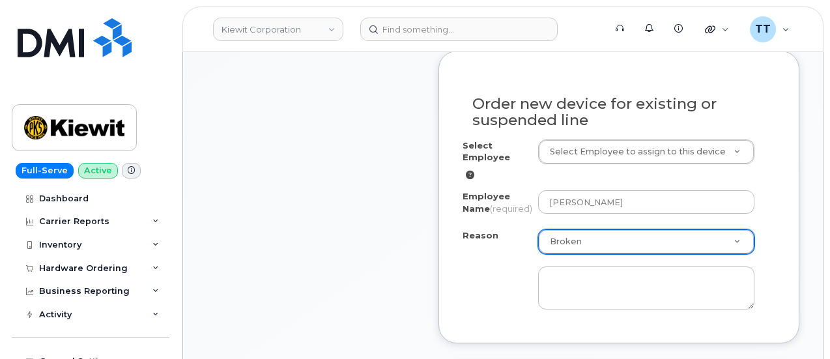
scroll to position [782, 0]
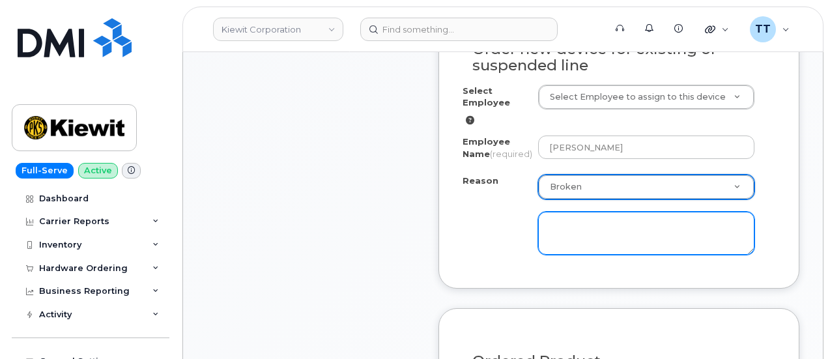
click at [581, 224] on textarea at bounding box center [646, 233] width 216 height 43
type textarea "b"
click at [554, 238] on textarea "batery will not hold a charge" at bounding box center [646, 233] width 216 height 43
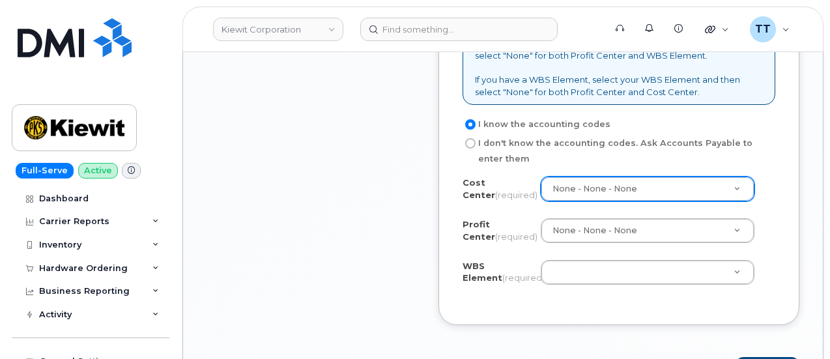
scroll to position [1303, 0]
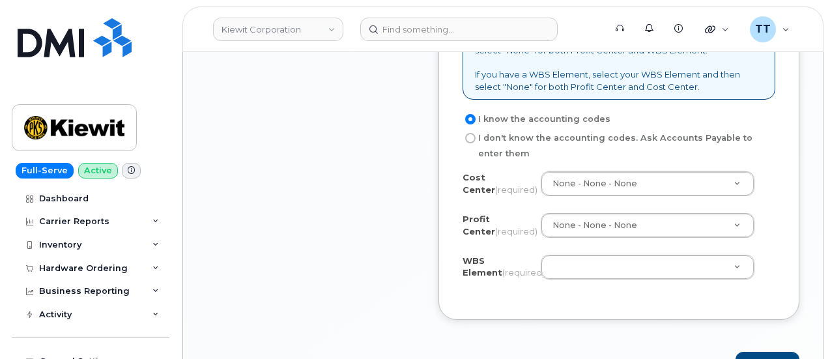
type textarea "battery will not hold a charge"
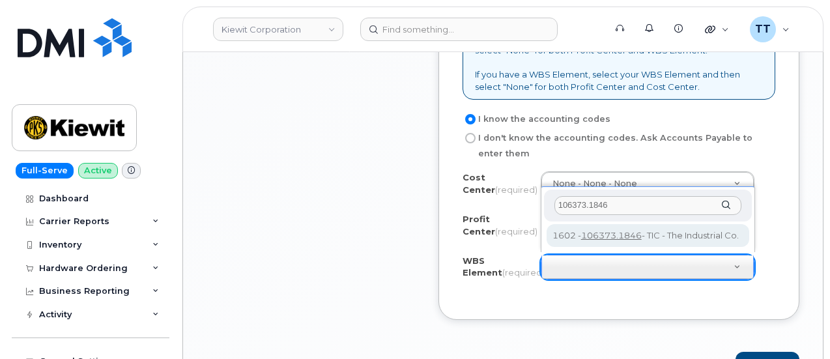
type input "106373.1846"
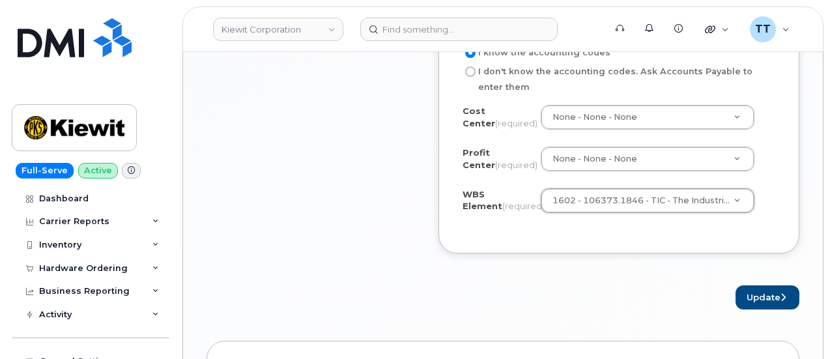
scroll to position [1434, 0]
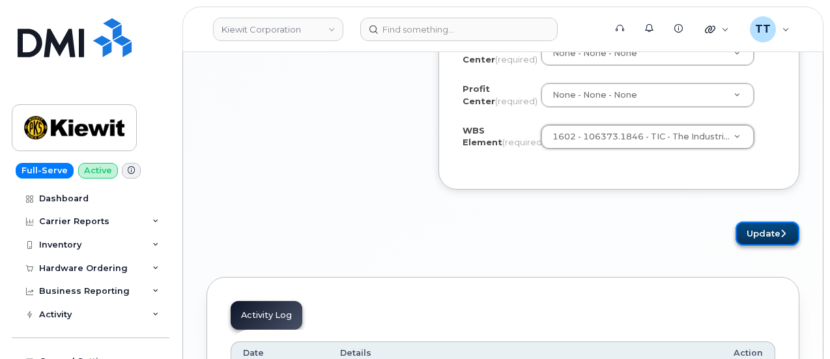
click at [761, 237] on button "Update" at bounding box center [768, 234] width 64 height 24
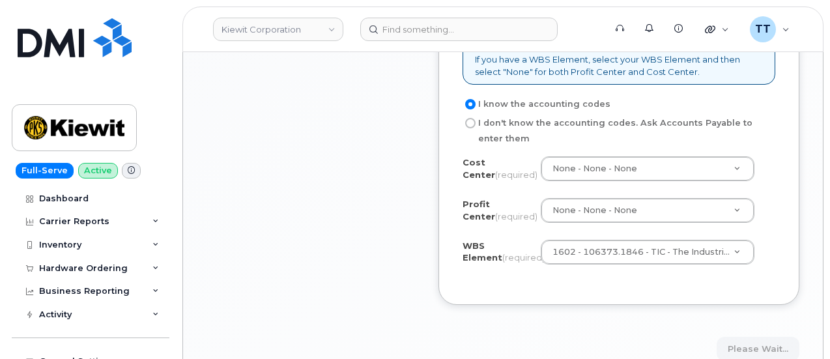
scroll to position [1369, 0]
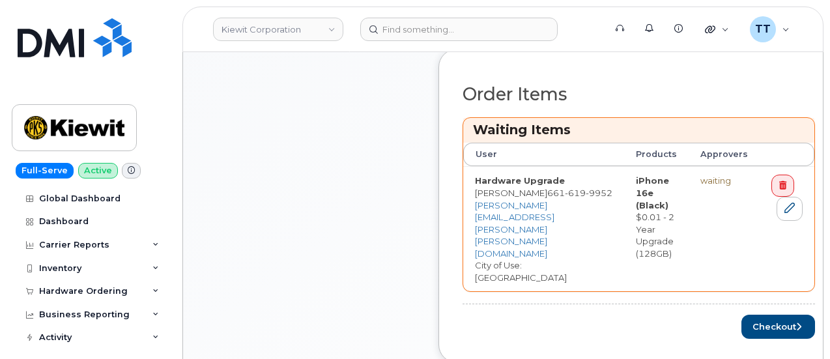
scroll to position [521, 0]
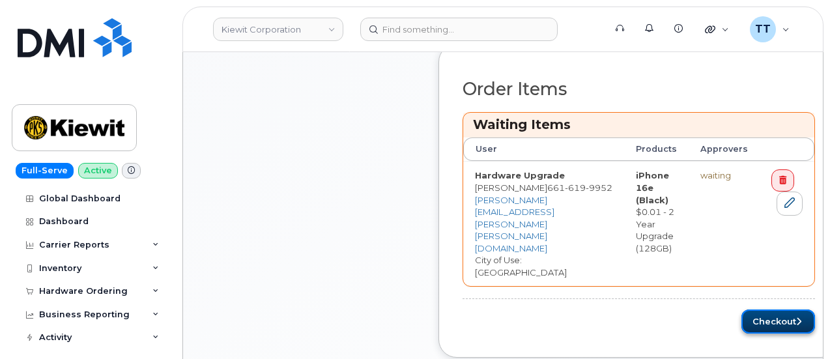
click at [742, 310] on button "Checkout" at bounding box center [779, 322] width 74 height 24
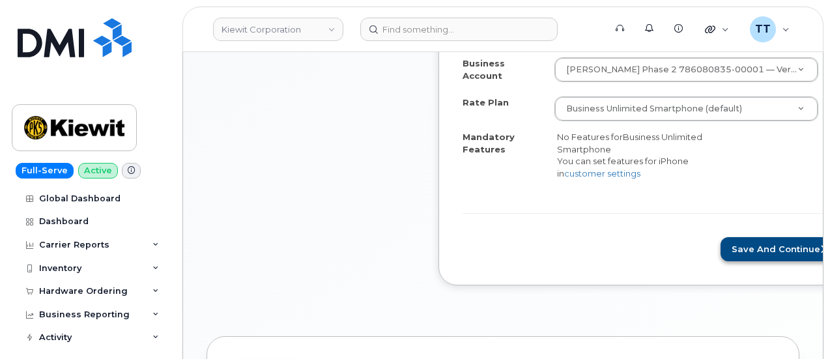
scroll to position [521, 0]
click at [721, 247] on button "Save and Continue" at bounding box center [780, 250] width 119 height 24
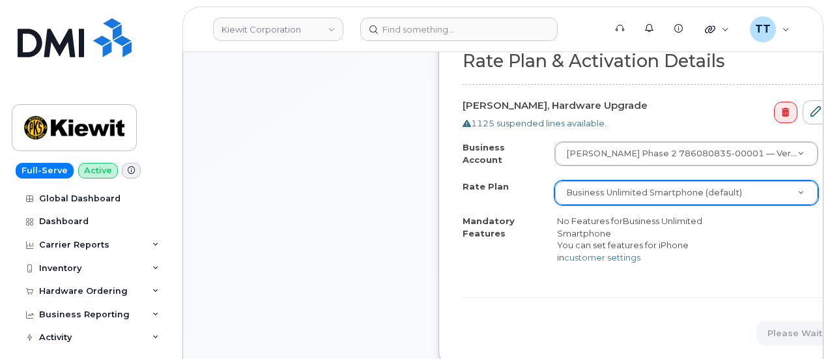
scroll to position [391, 0]
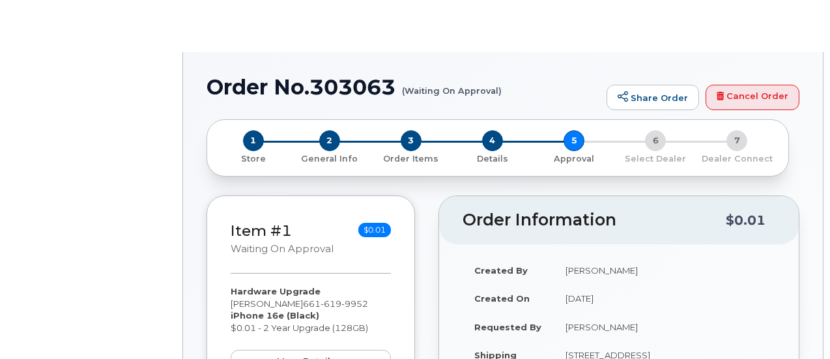
radio input "true"
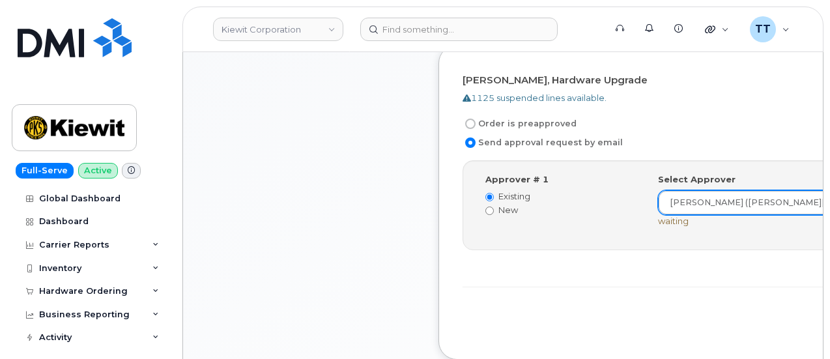
scroll to position [456, 0]
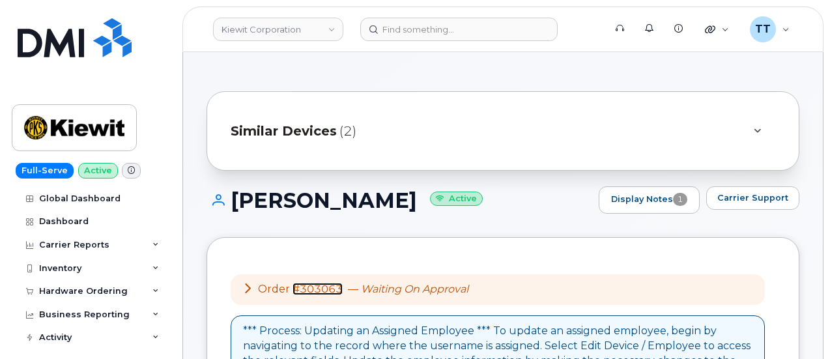
click at [317, 293] on link "#303063" at bounding box center [318, 289] width 50 height 12
